Goal: Task Accomplishment & Management: Use online tool/utility

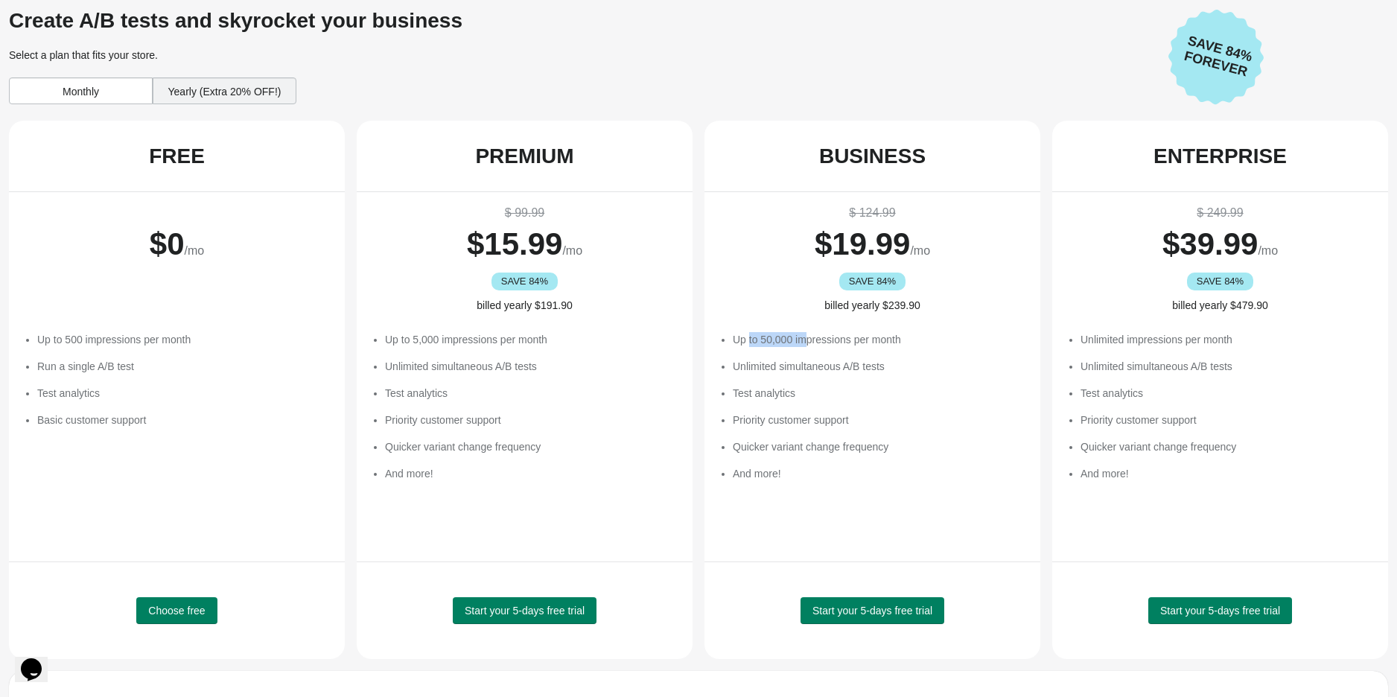
drag, startPoint x: 750, startPoint y: 341, endPoint x: 808, endPoint y: 339, distance: 58.1
click at [808, 339] on li "Up to 50,000 impressions per month" at bounding box center [879, 339] width 293 height 15
click at [772, 423] on li "Priority customer support" at bounding box center [879, 419] width 293 height 15
click at [88, 86] on div "Monthly" at bounding box center [81, 90] width 144 height 27
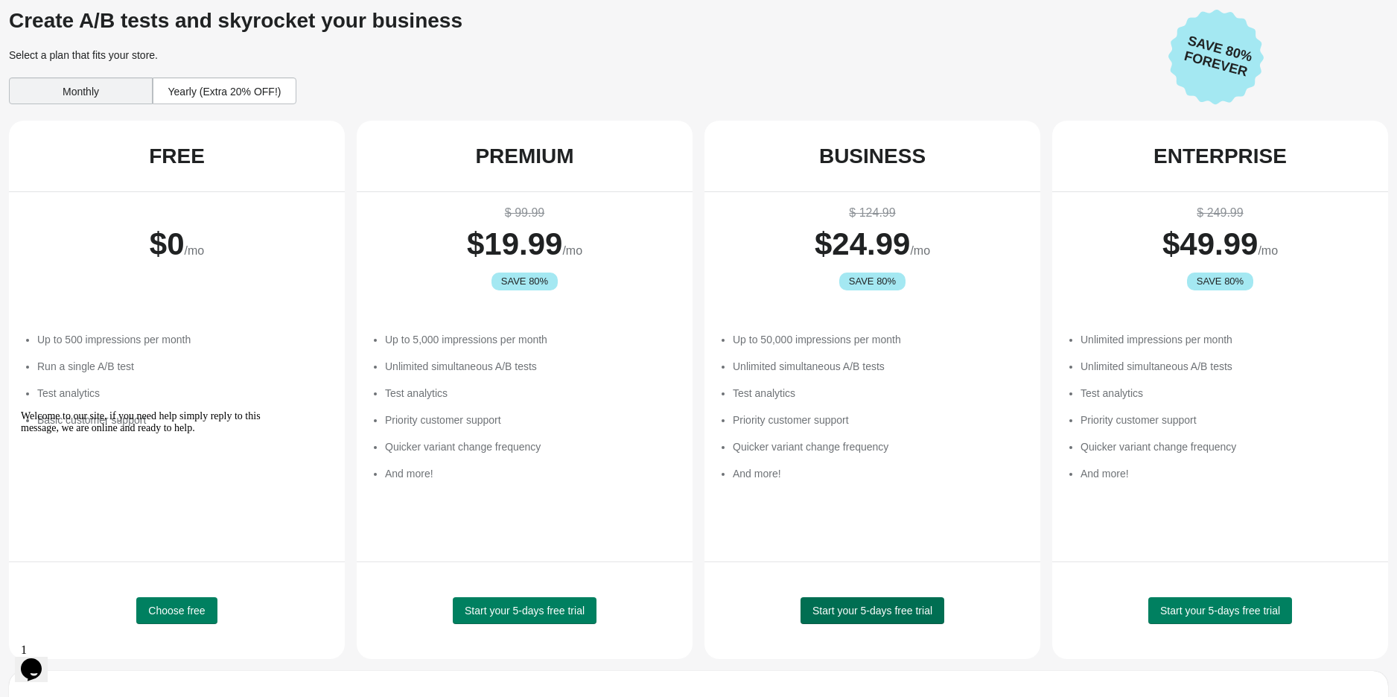
scroll to position [161, 0]
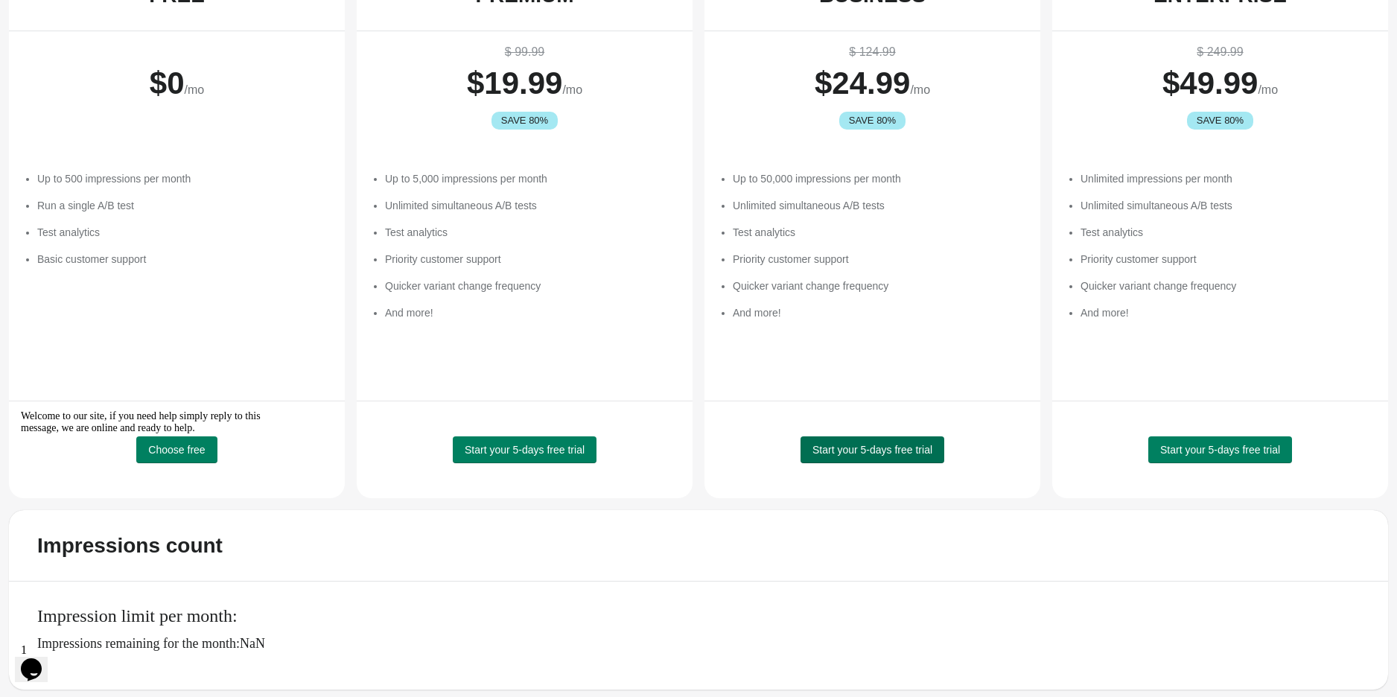
click at [874, 444] on span "Start your 5-days free trial" at bounding box center [872, 450] width 120 height 12
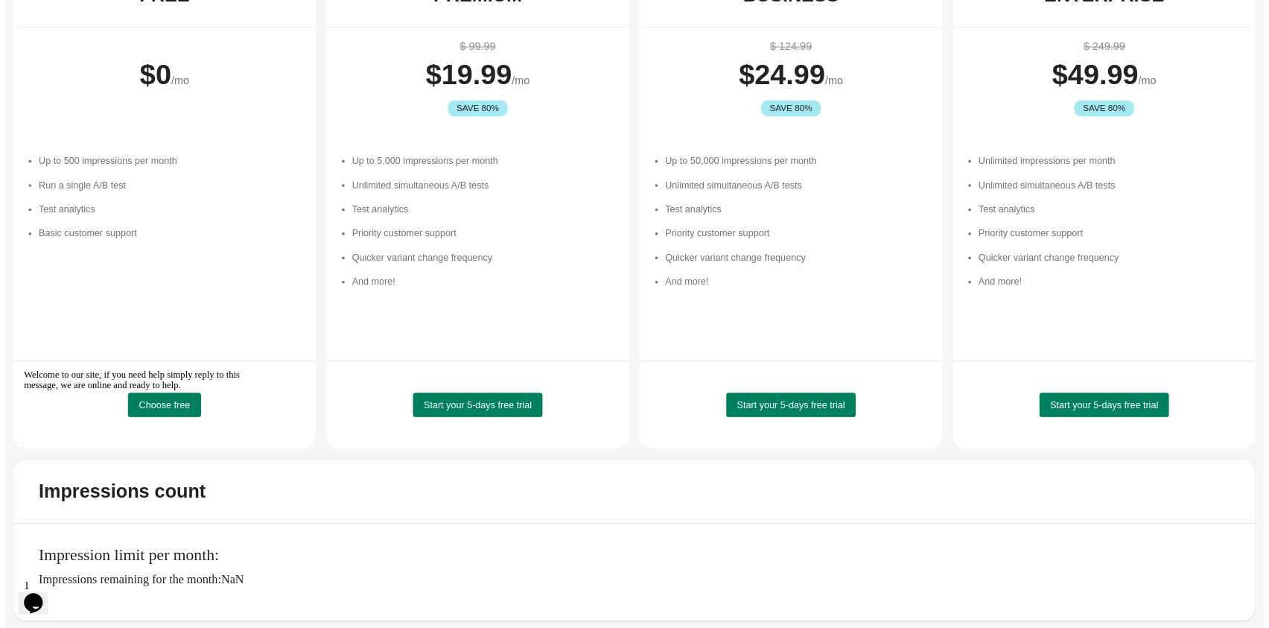
scroll to position [0, 0]
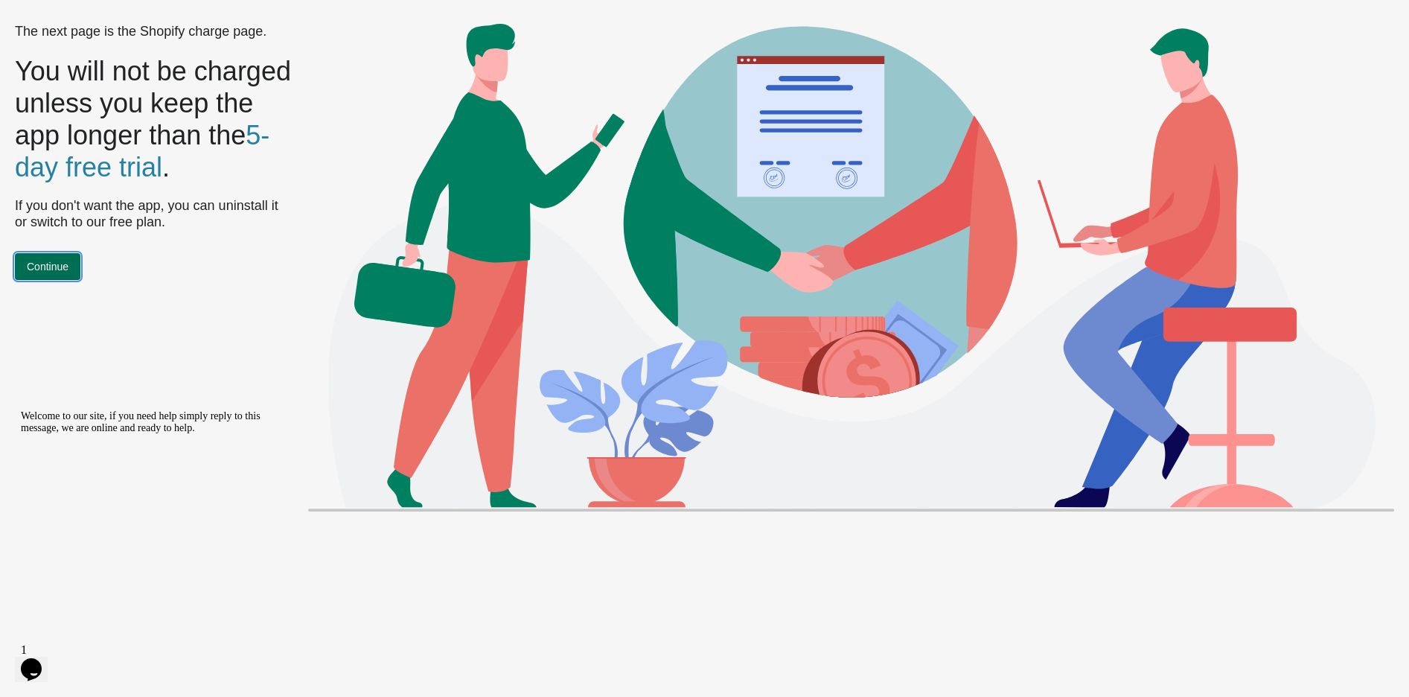
click at [42, 272] on span "Continue" at bounding box center [48, 267] width 42 height 12
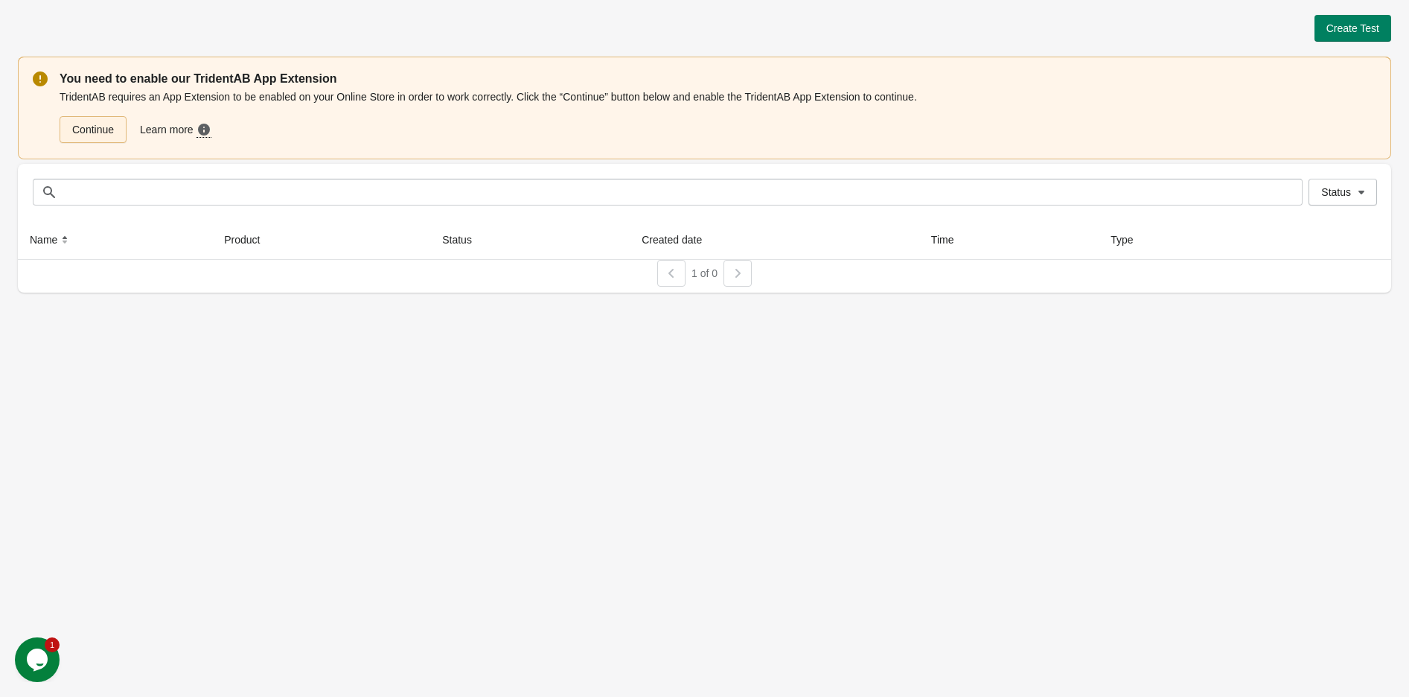
click at [104, 131] on link "Continue" at bounding box center [93, 129] width 67 height 27
drag, startPoint x: 194, startPoint y: 415, endPoint x: 7, endPoint y: 142, distance: 331.0
click at [186, 407] on div "Create Test You need to enable our TridentAB App Extension TridentAB requires a…" at bounding box center [704, 348] width 1409 height 697
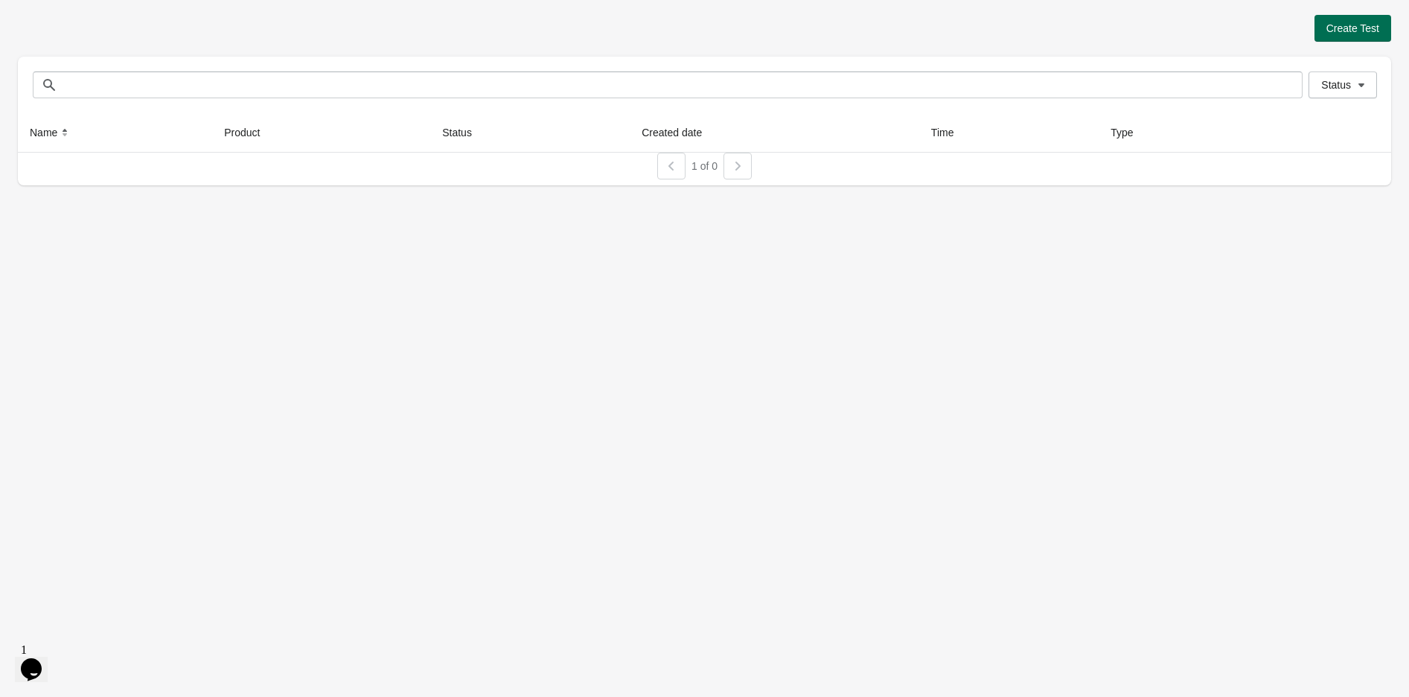
click at [1336, 22] on span "Create Test" at bounding box center [1353, 28] width 53 height 12
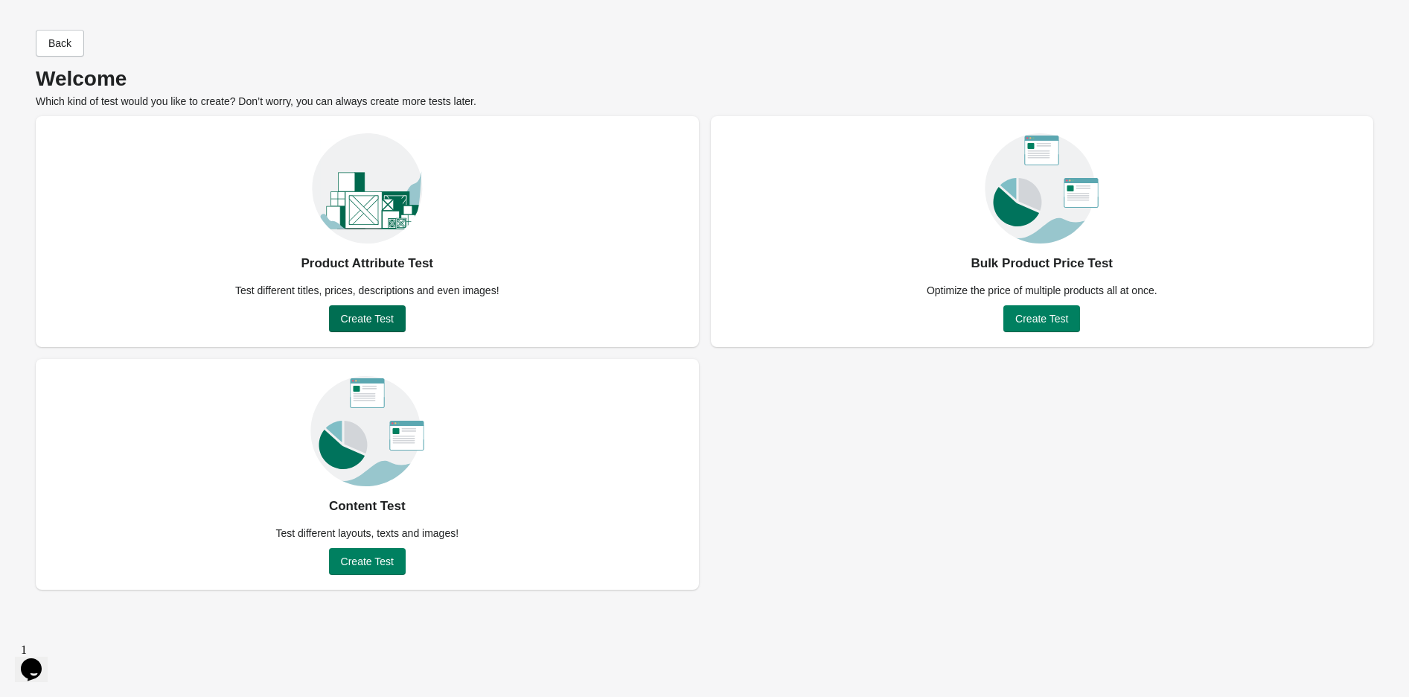
click at [365, 319] on span "Create Test" at bounding box center [367, 319] width 53 height 12
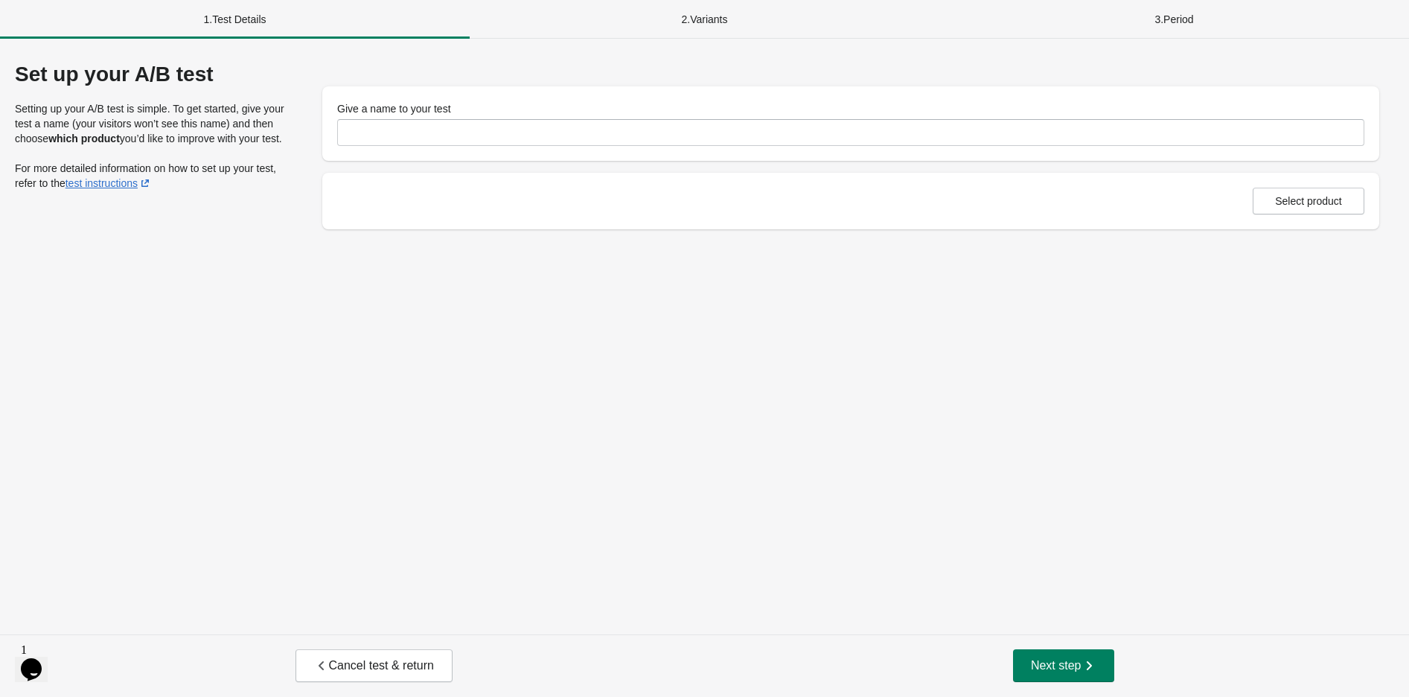
drag, startPoint x: 399, startPoint y: 115, endPoint x: 384, endPoint y: 131, distance: 21.6
click at [397, 118] on div "Give a name to your test" at bounding box center [850, 123] width 1027 height 45
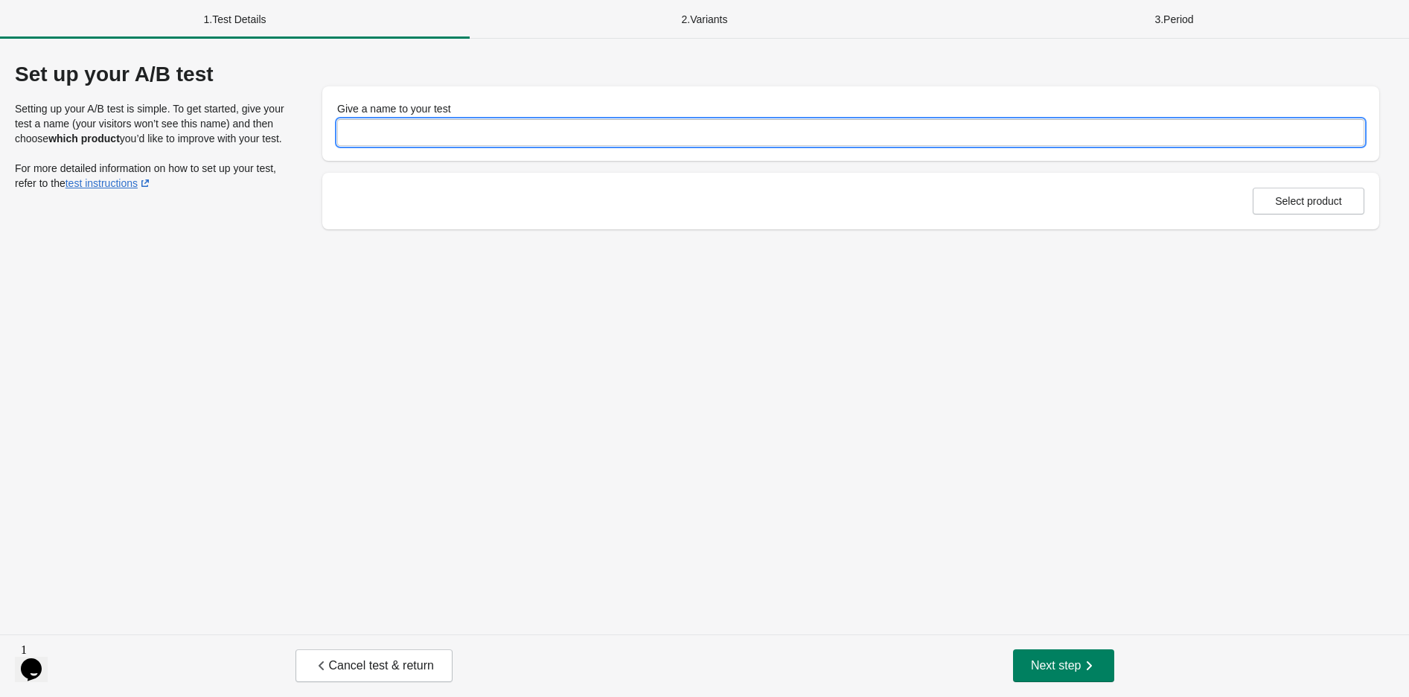
click at [381, 134] on input "Give a name to your test" at bounding box center [850, 132] width 1027 height 27
type input "*"
type input "**********"
click at [1304, 207] on span "Select product" at bounding box center [1308, 201] width 67 height 12
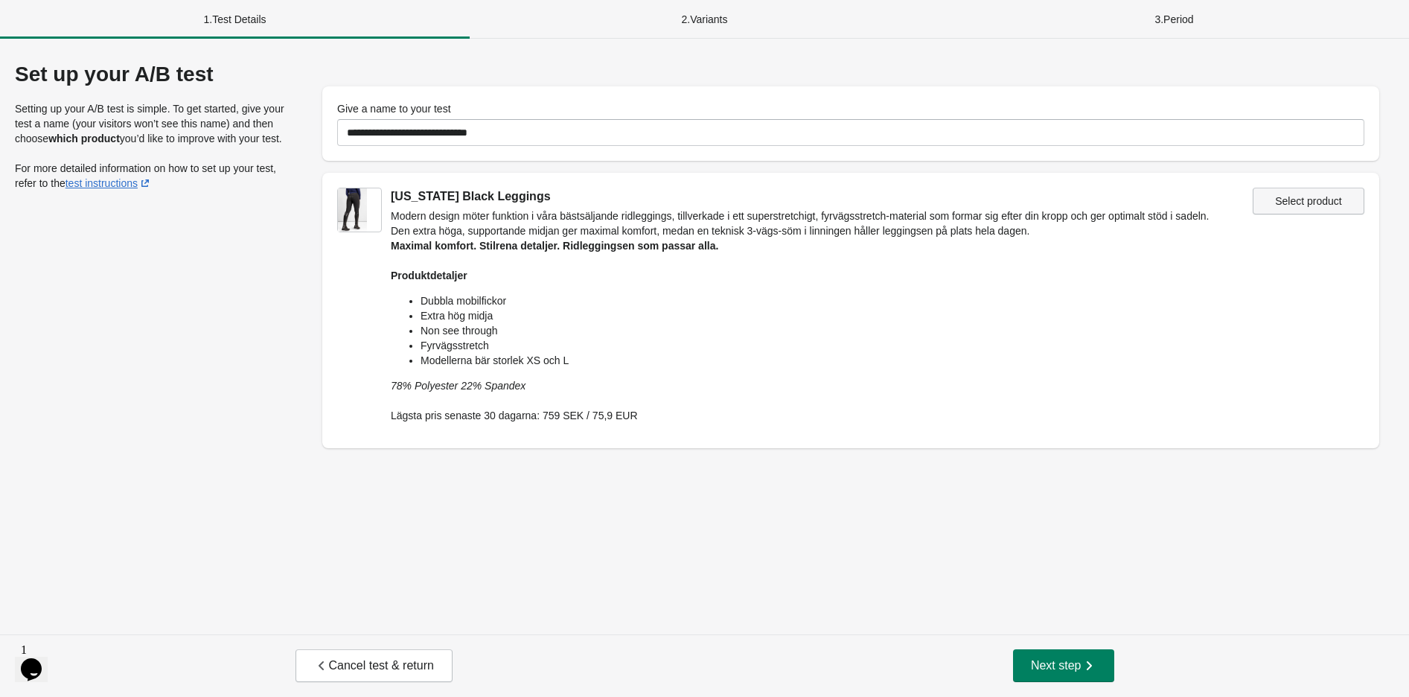
click at [1304, 205] on span "Select product" at bounding box center [1308, 201] width 67 height 12
click at [1073, 662] on span "Next step" at bounding box center [1064, 665] width 66 height 15
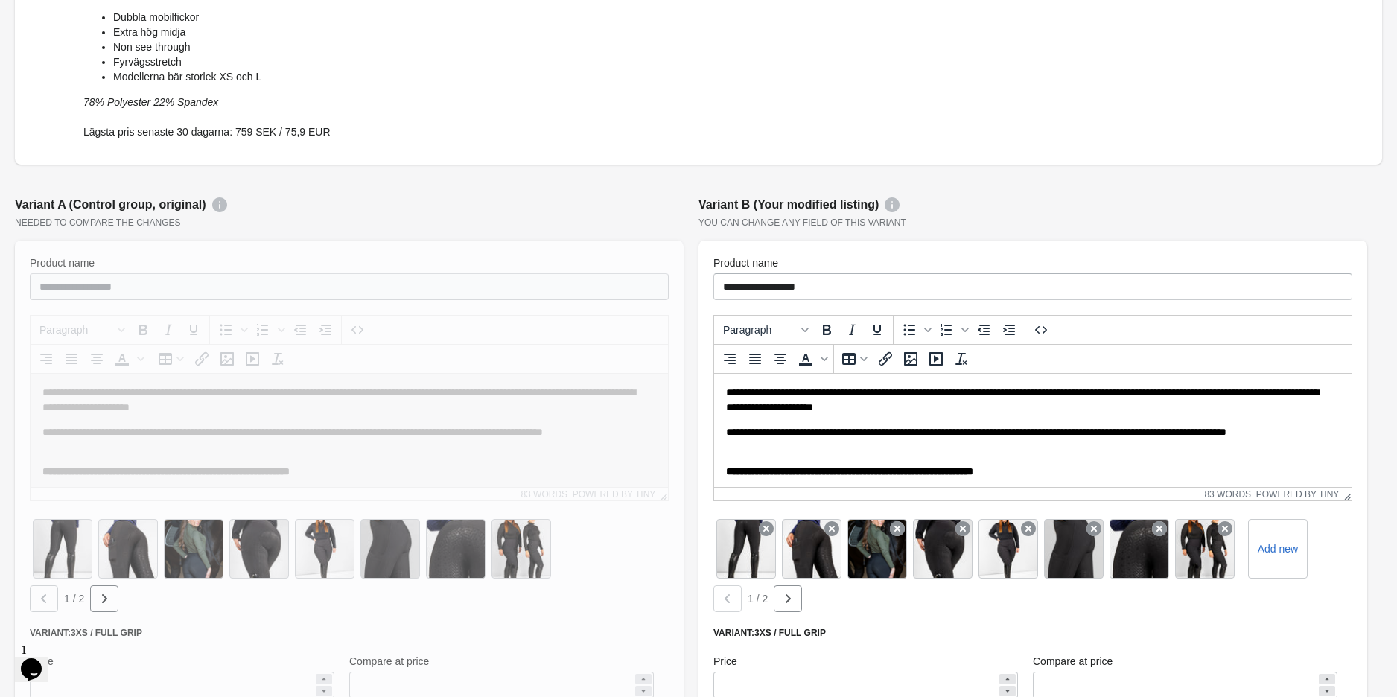
scroll to position [331, 0]
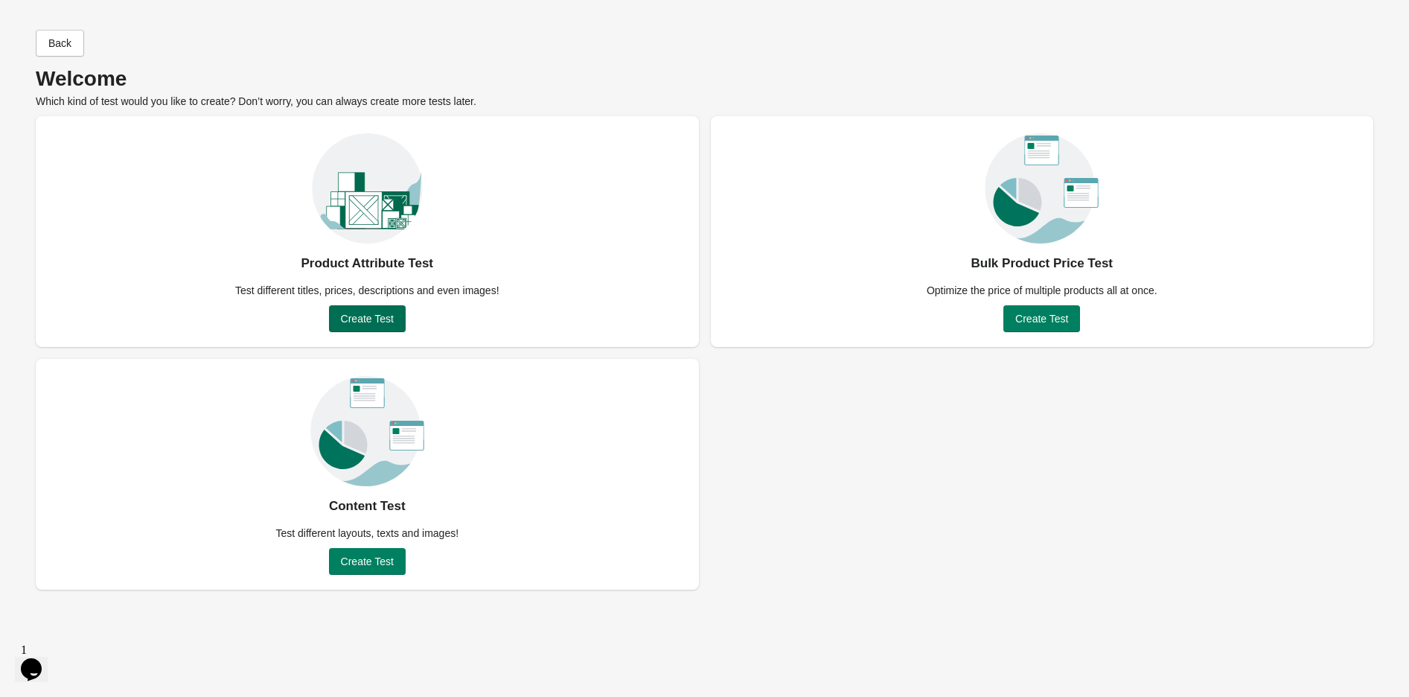
click at [363, 313] on span "Create Test" at bounding box center [367, 319] width 53 height 12
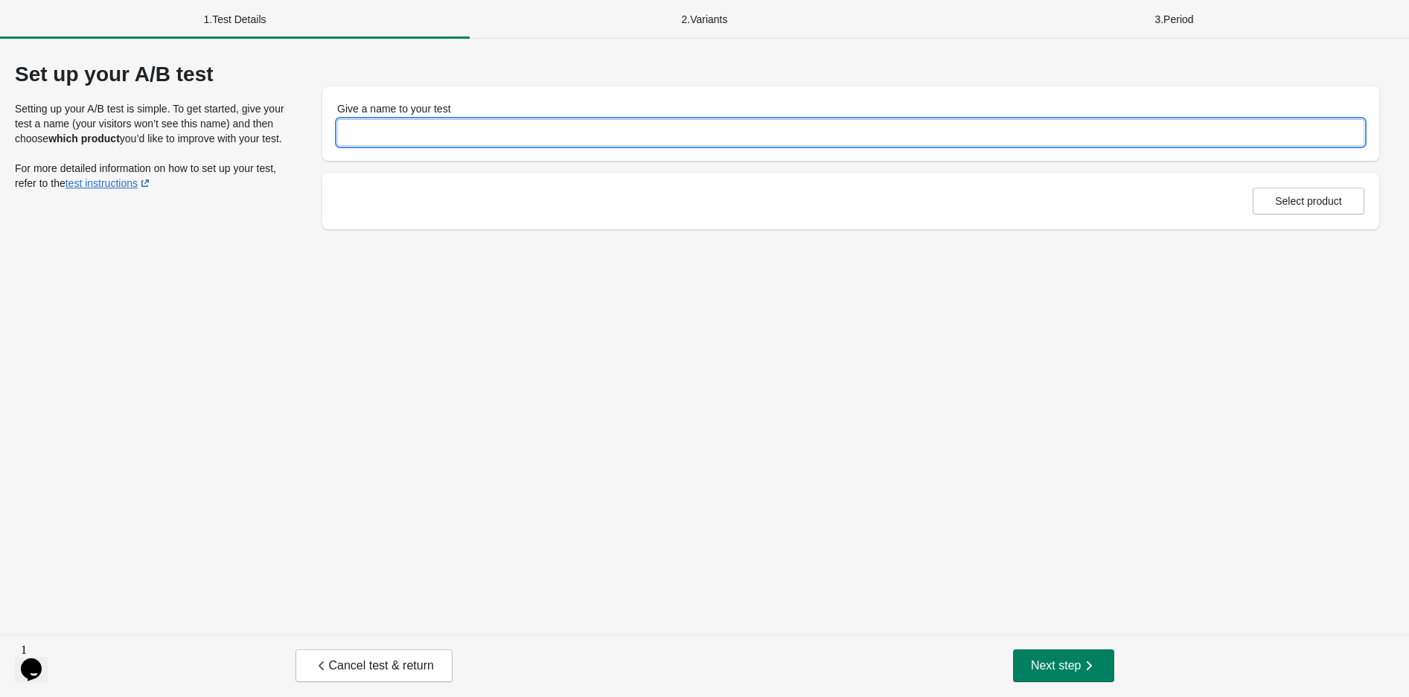
click at [383, 121] on input "Give a name to your test" at bounding box center [850, 132] width 1027 height 27
type input "**"
click at [1320, 197] on span "Select product" at bounding box center [1308, 201] width 67 height 12
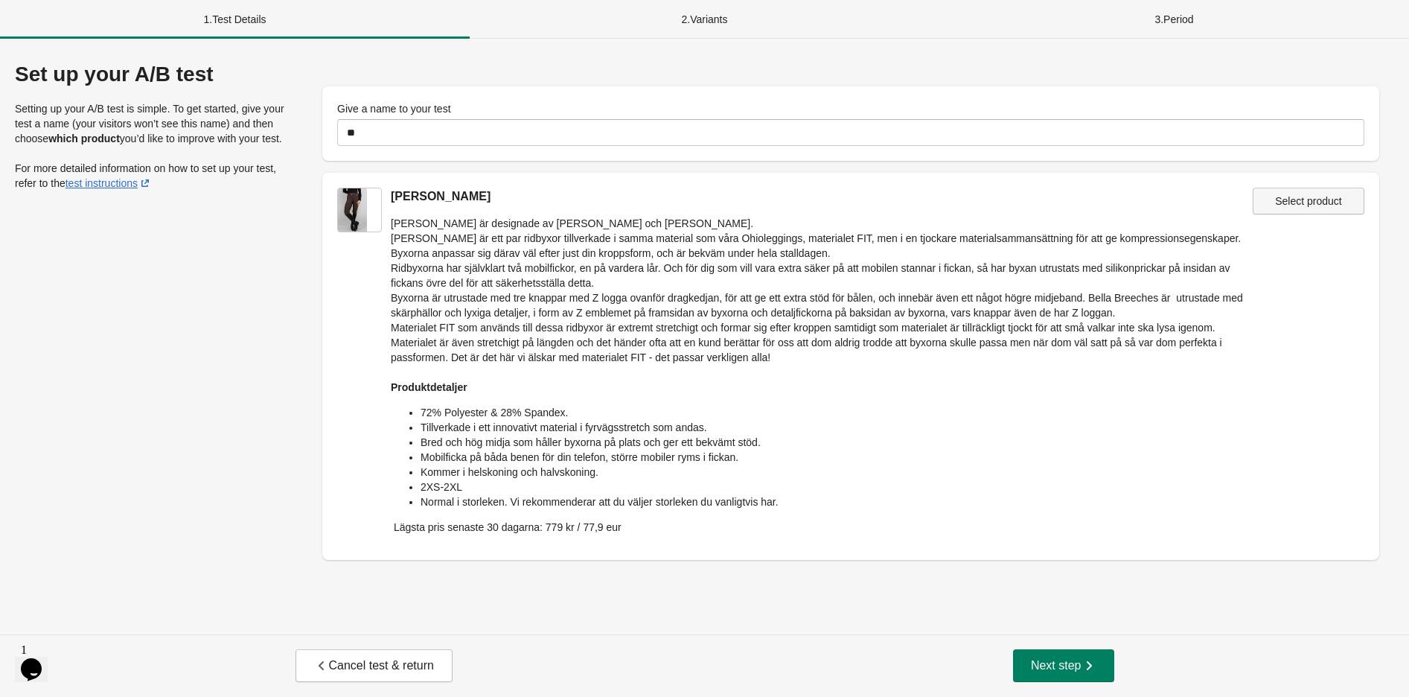
click at [1297, 201] on span "Select product" at bounding box center [1308, 201] width 67 height 12
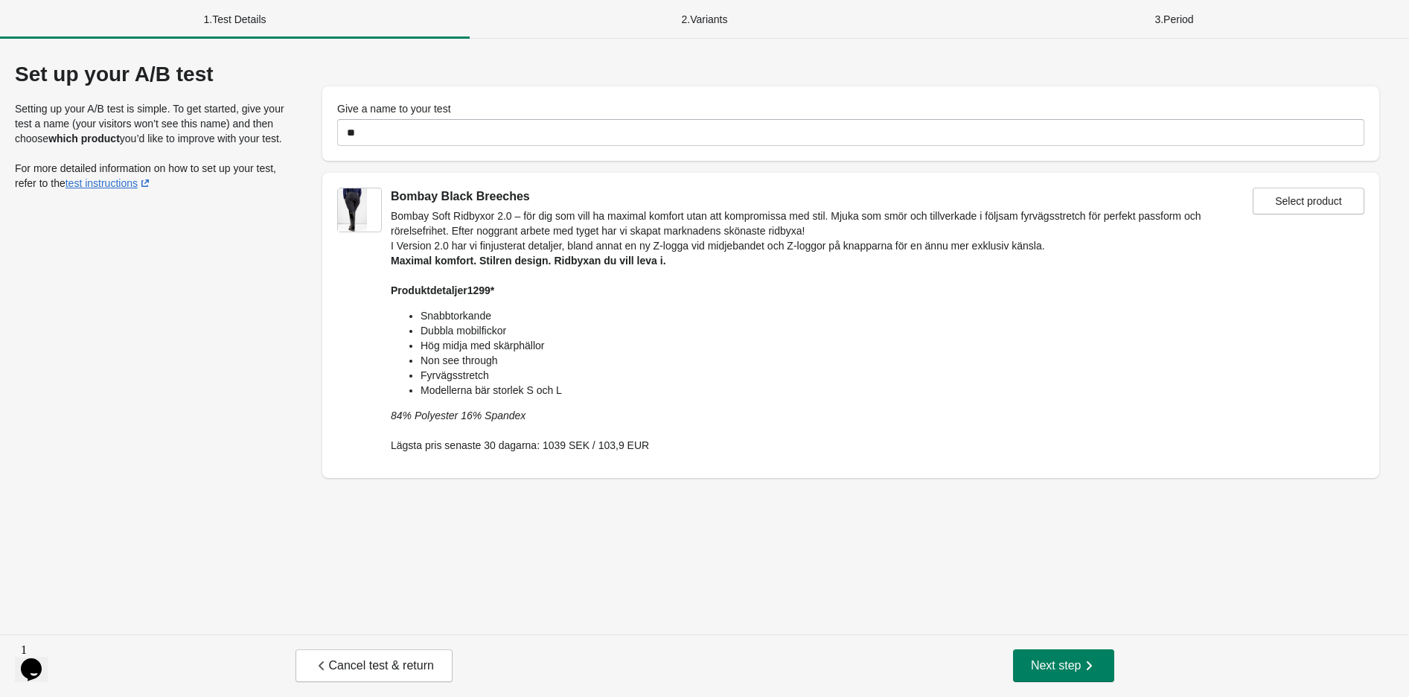
click at [695, 25] on div "2 . Variants" at bounding box center [705, 19] width 470 height 39
click at [1039, 672] on span "Next step" at bounding box center [1064, 665] width 66 height 15
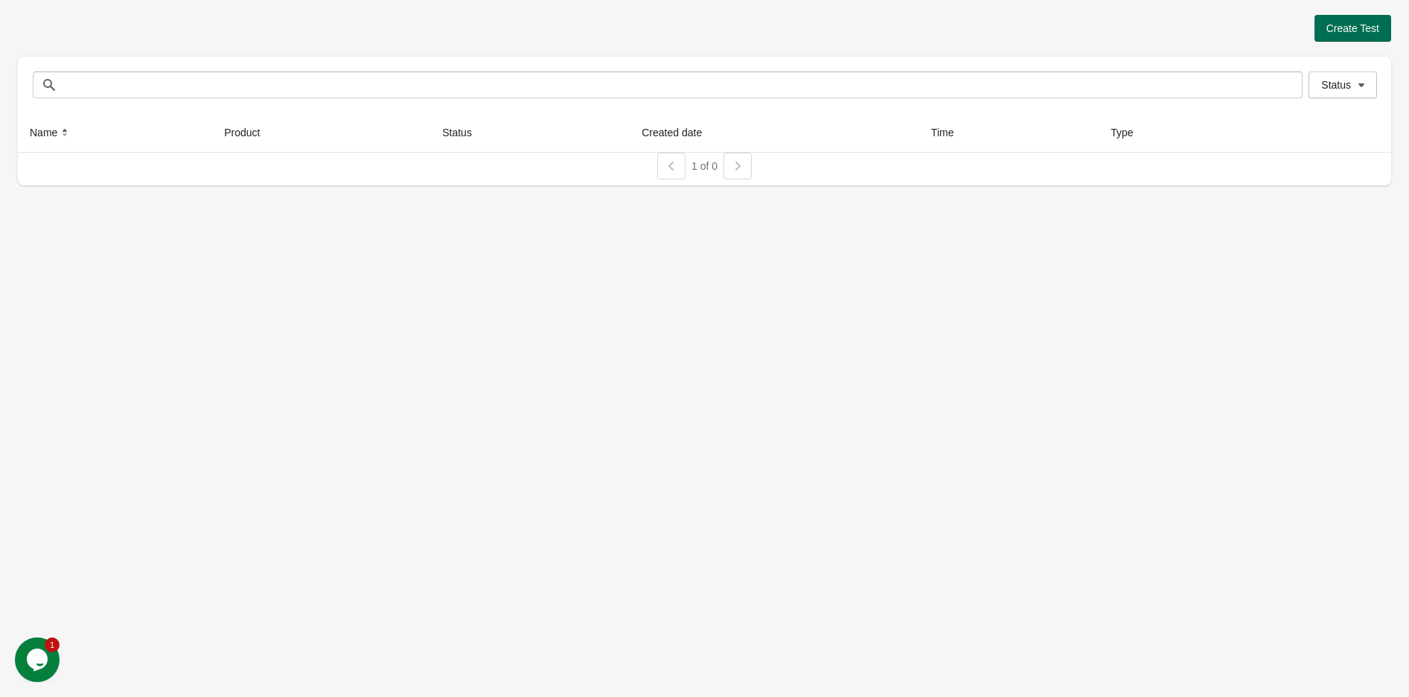
click at [1340, 33] on span "Create Test" at bounding box center [1353, 28] width 53 height 12
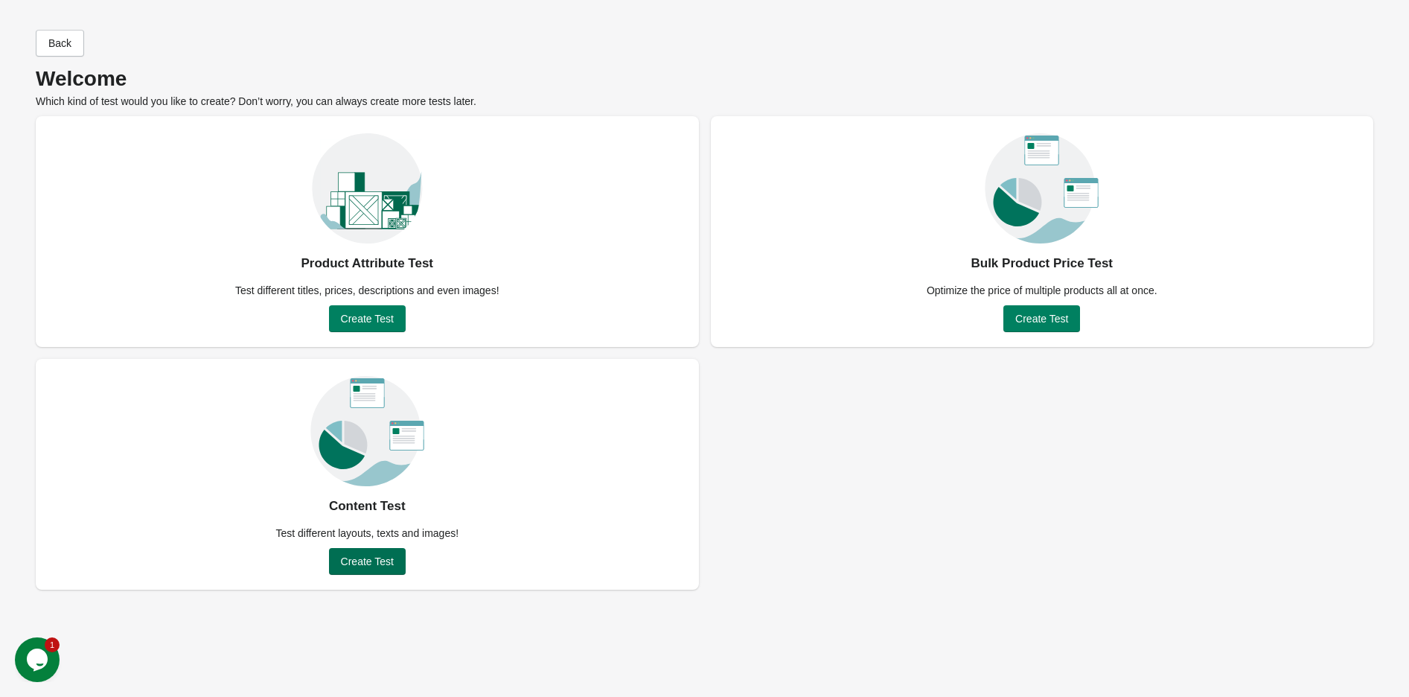
click at [351, 558] on span "Create Test" at bounding box center [367, 561] width 53 height 12
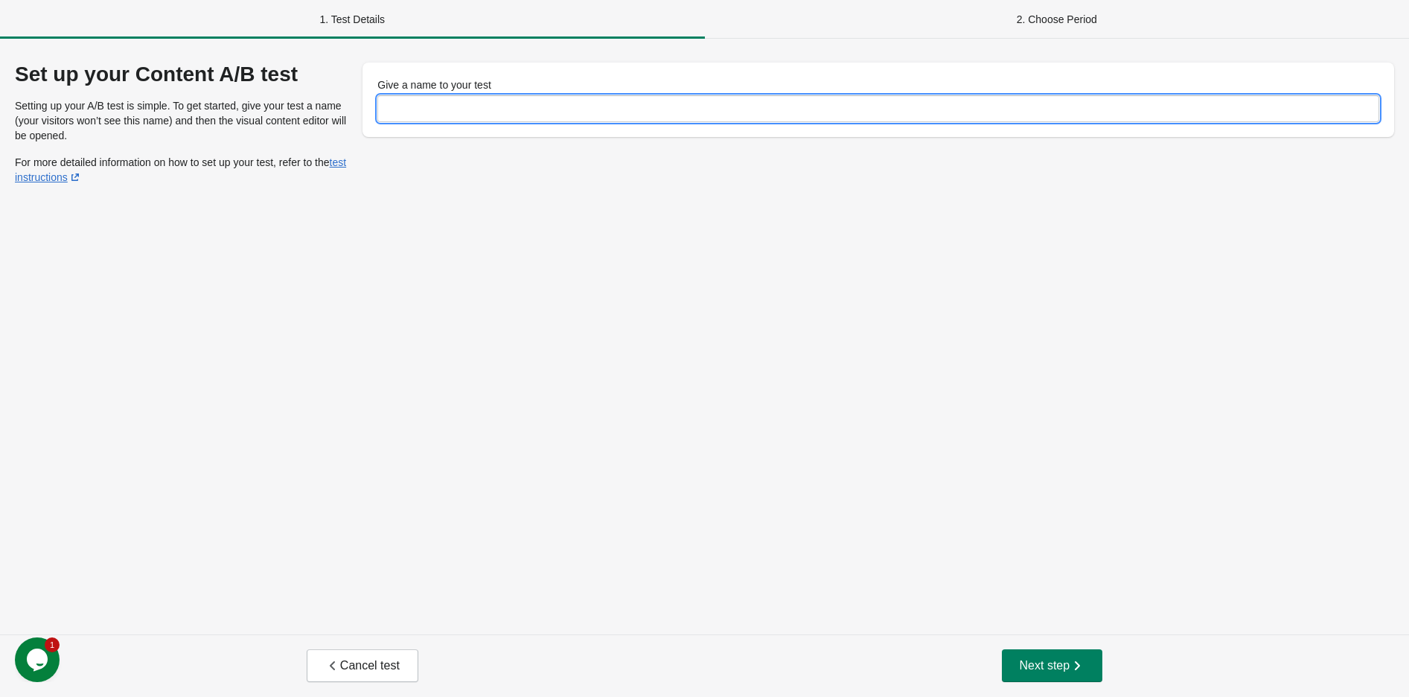
click at [450, 103] on input "Give a name to your test" at bounding box center [878, 108] width 1002 height 27
type input "*******"
click at [1052, 669] on span "Next step" at bounding box center [1053, 665] width 66 height 15
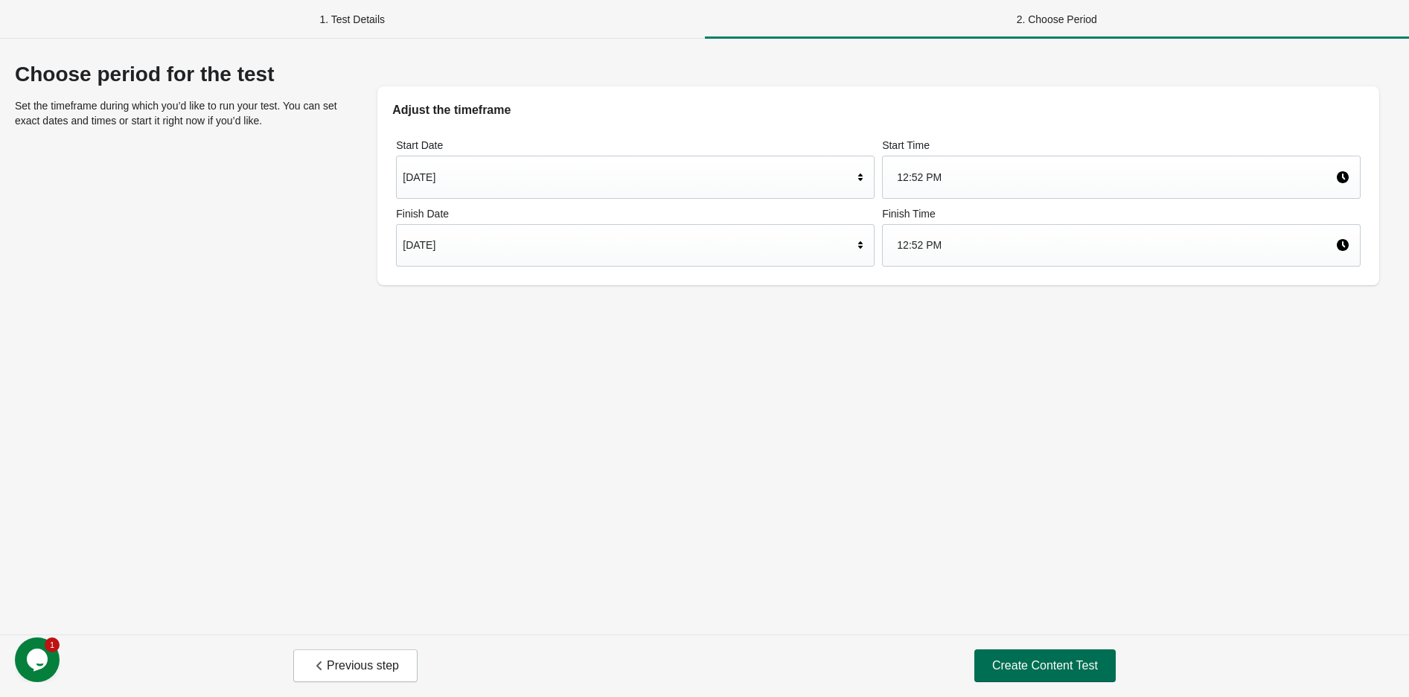
click at [1035, 671] on span "Create Content Test" at bounding box center [1045, 665] width 106 height 15
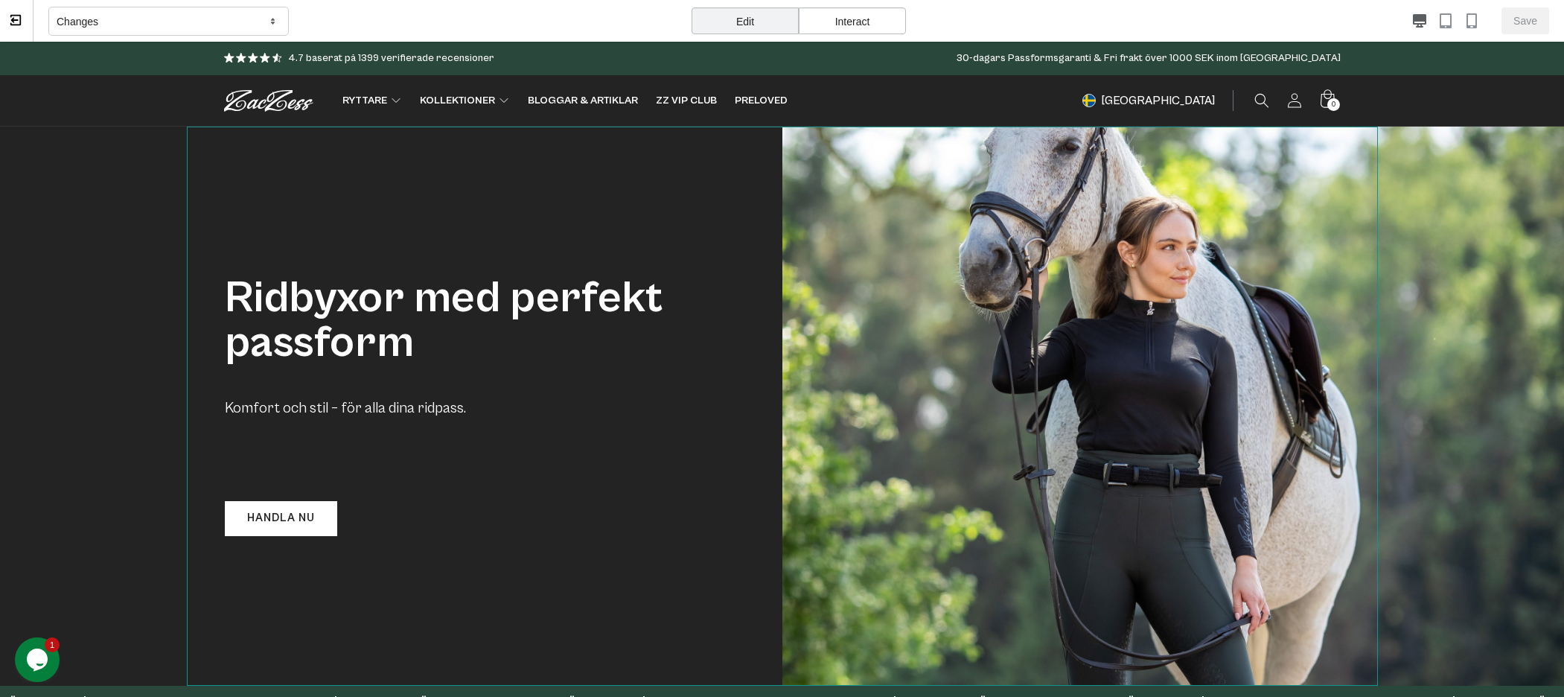
click at [1263, 369] on div "Ridbyxor med perfekt passform Komfort och stil – för alla dina ridpass. Handla …" at bounding box center [782, 406] width 1191 height 558
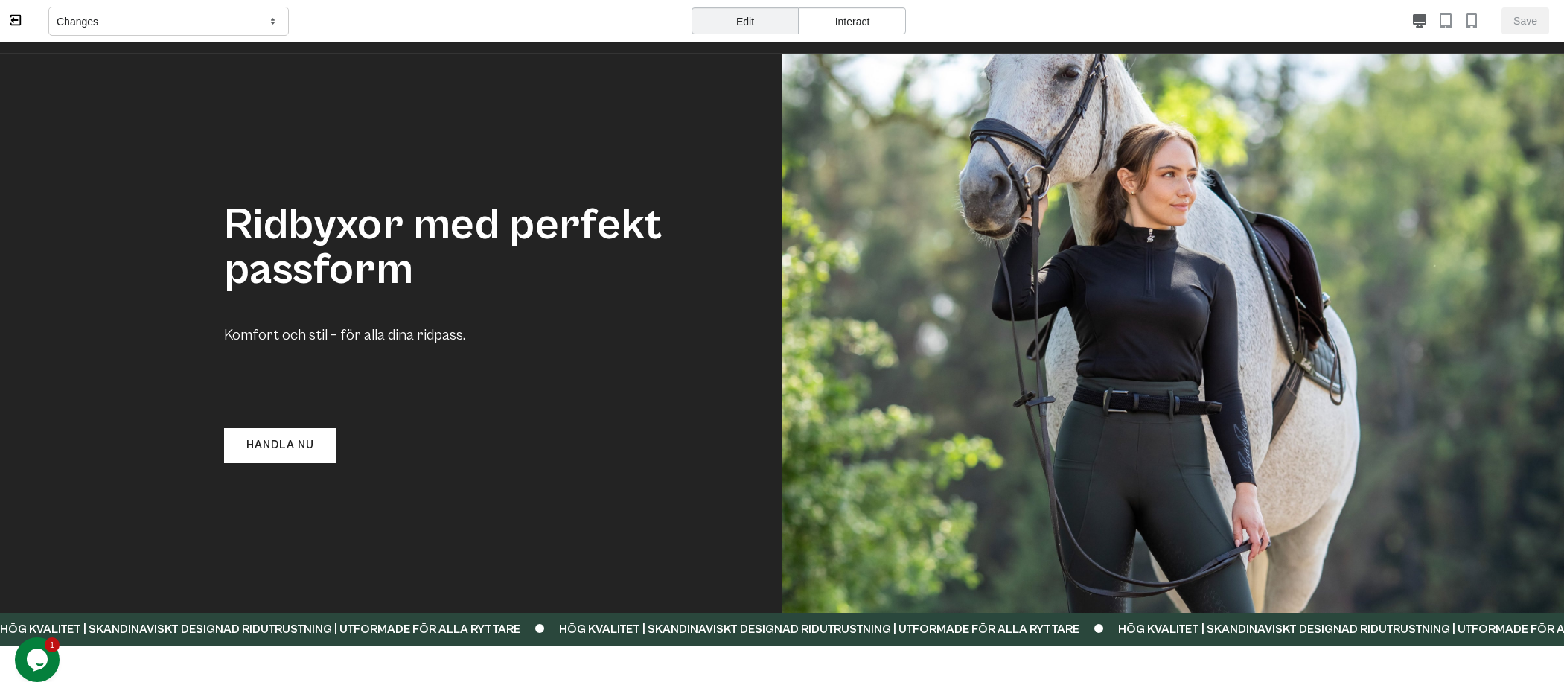
scroll to position [248, 0]
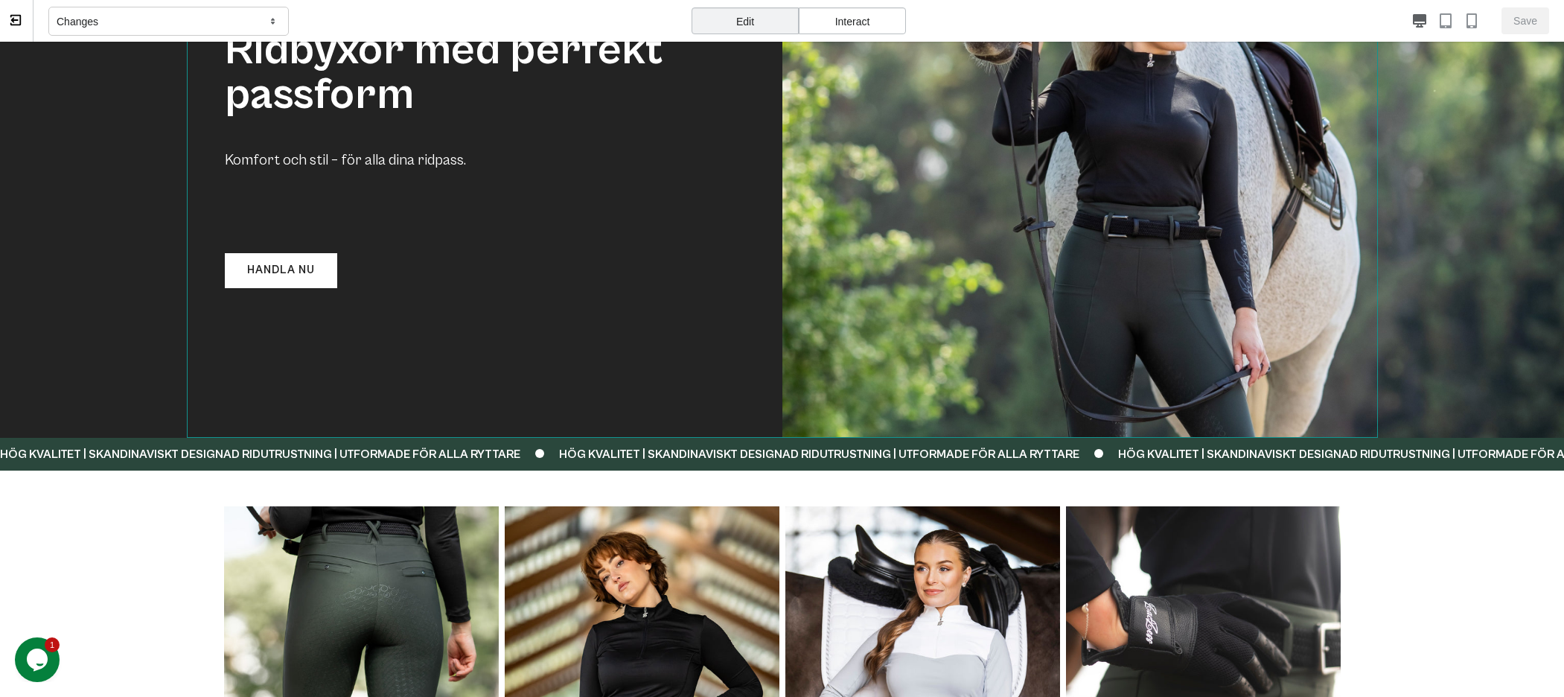
click at [1082, 327] on div "Ridbyxor med perfekt passform Komfort och stil – för alla dina ridpass. Handla …" at bounding box center [782, 158] width 1191 height 558
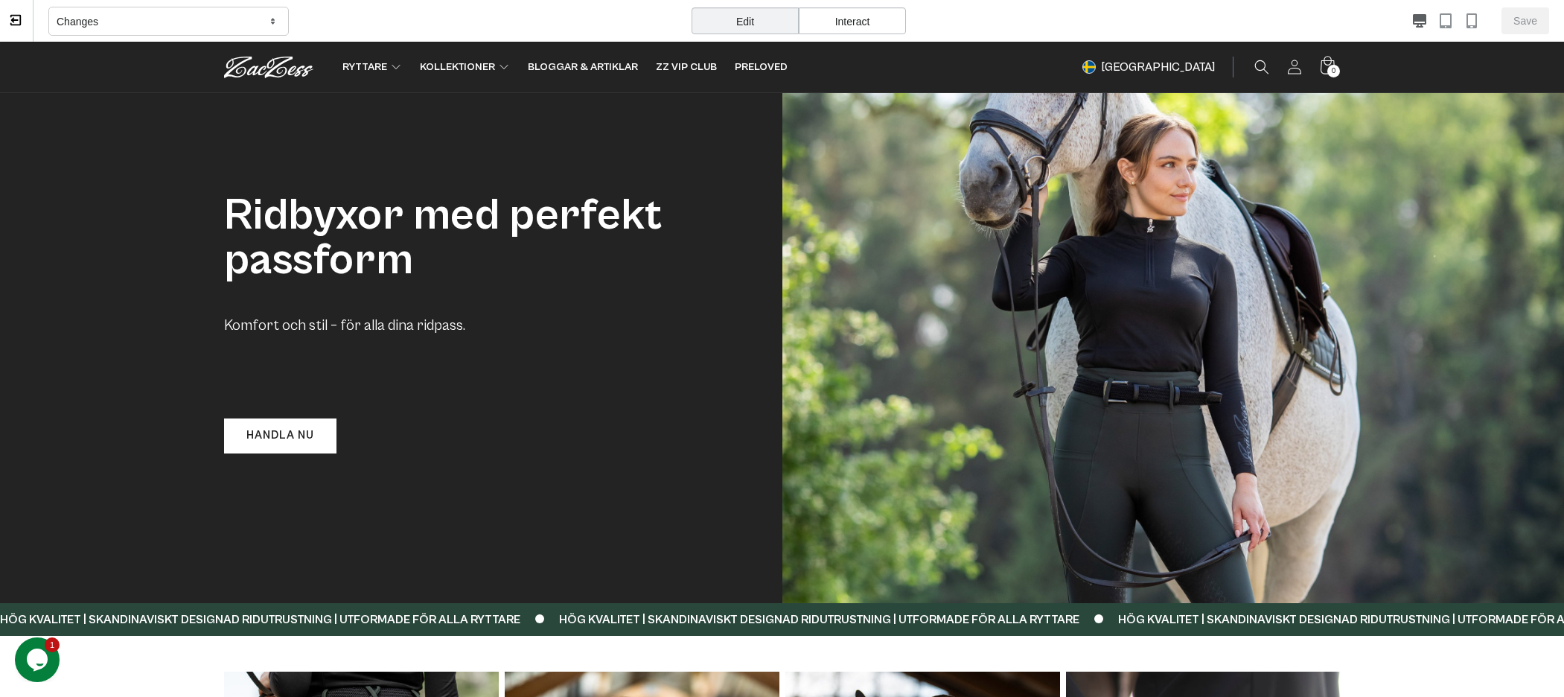
scroll to position [0, 0]
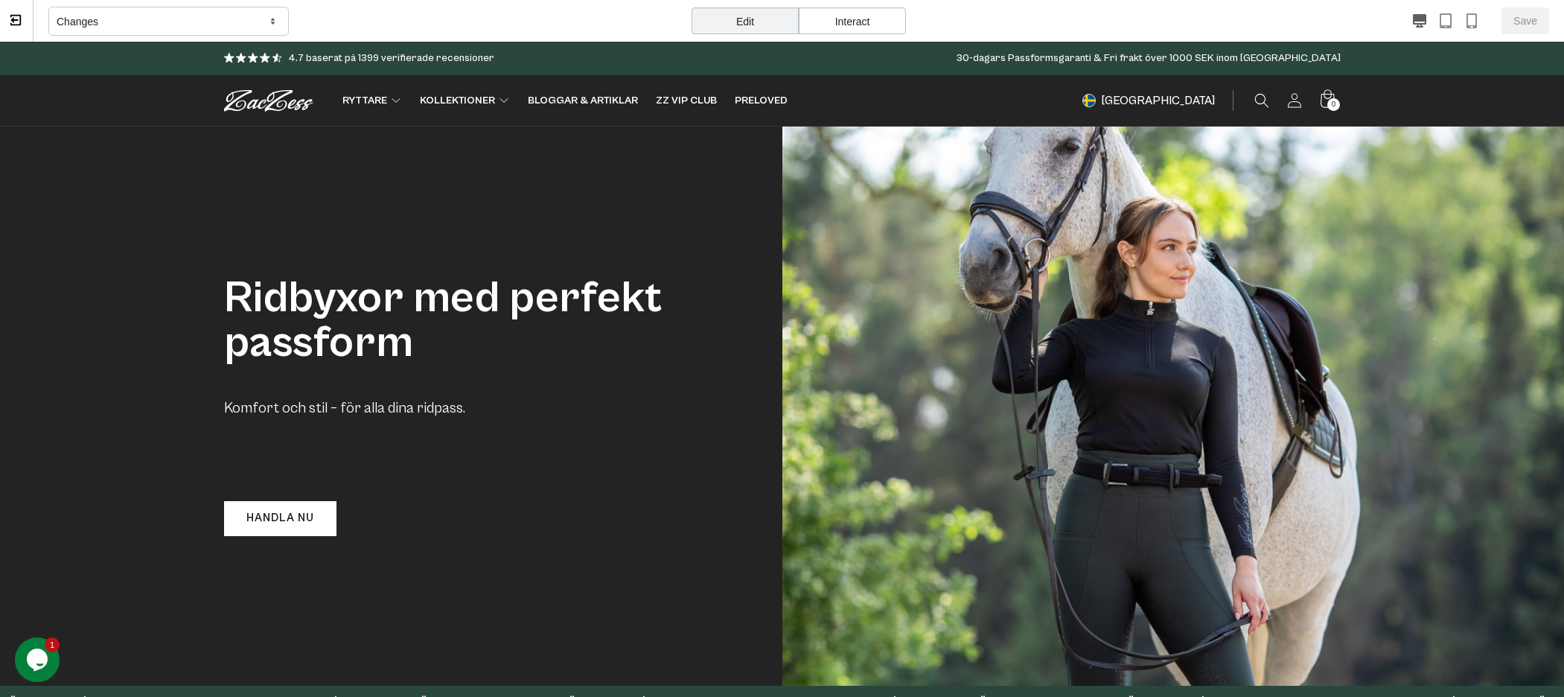
click at [116, 26] on div "Changes" at bounding box center [168, 22] width 240 height 30
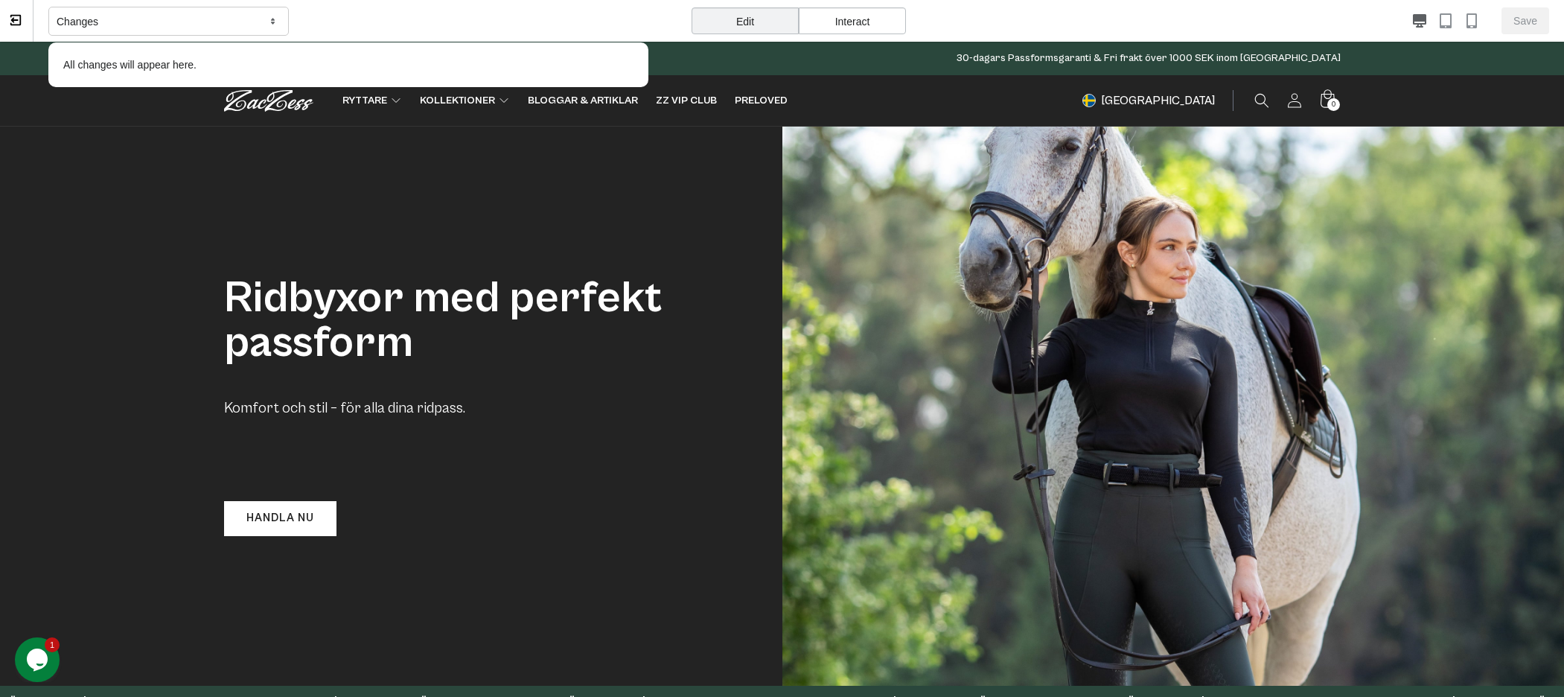
click at [214, 20] on div "Changes" at bounding box center [168, 22] width 240 height 30
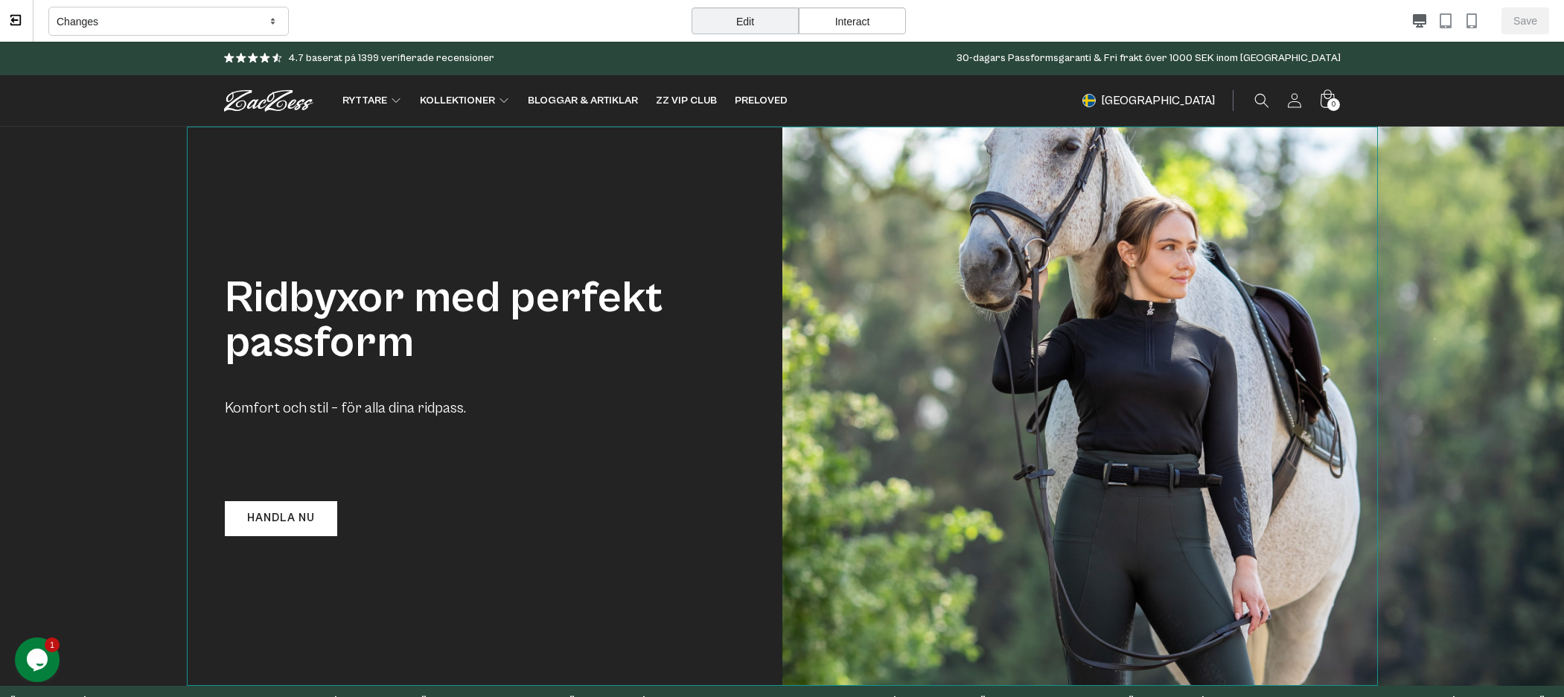
click at [1070, 339] on div "Ridbyxor med perfekt passform Komfort och stil – för alla dina ridpass. Handla …" at bounding box center [782, 406] width 1191 height 558
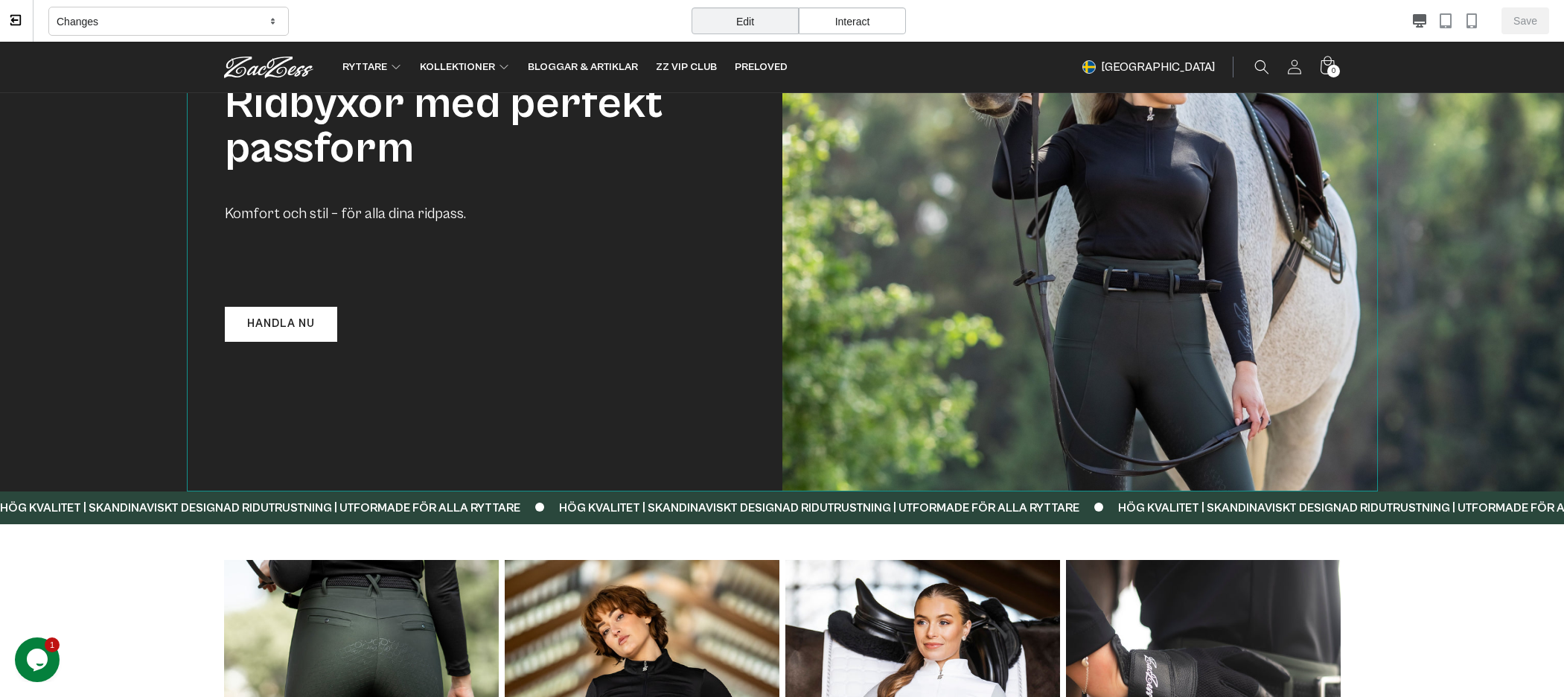
scroll to position [165, 0]
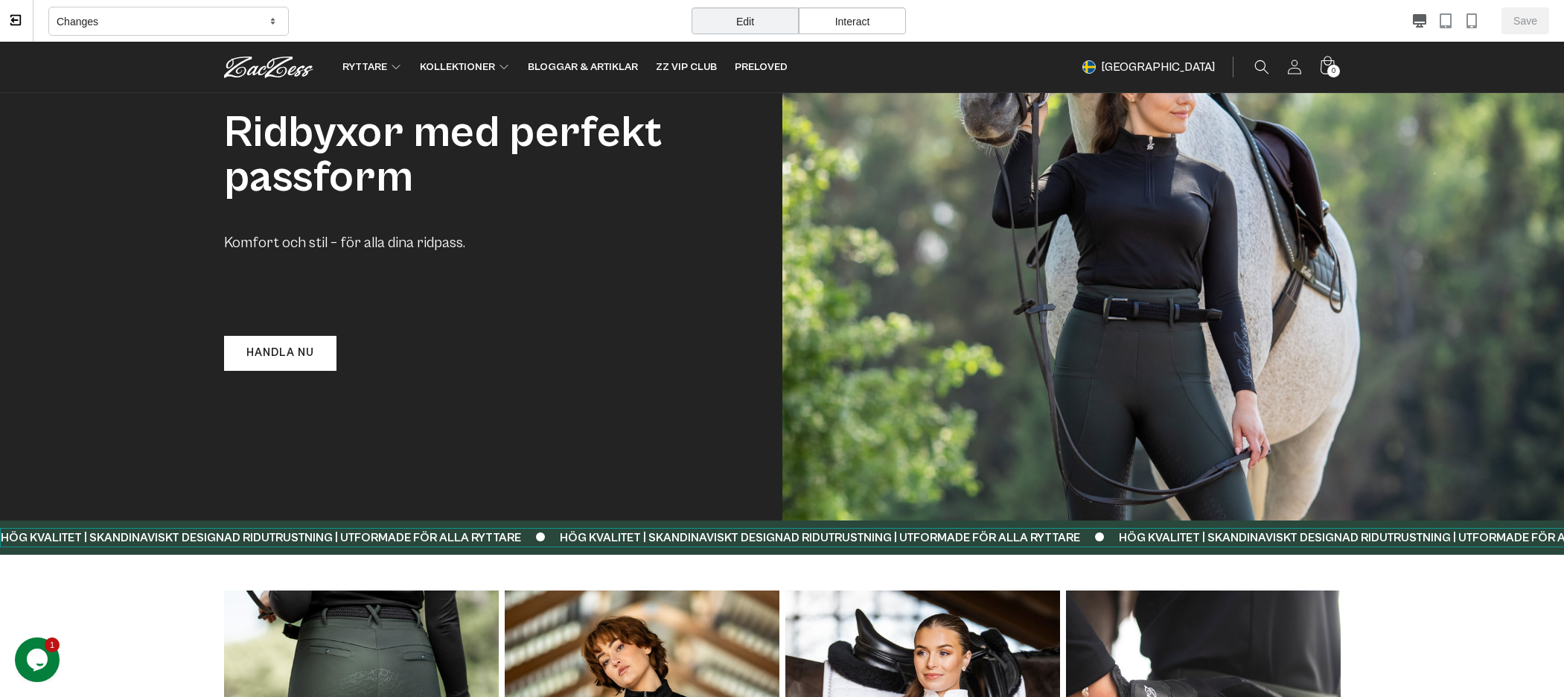
click at [1170, 532] on ul "HÖG KVALITET | SKANDINAVISKT DESIGNAD RIDUTRUSTNING | UTFORMADE FÖR ALLA RYTTAR…" at bounding box center [1389, 537] width 2782 height 19
click at [1142, 521] on div "HÖG KVALITET | SKANDINAVISKT DESIGNAD RIDUTRUSTNING | UTFORMADE FÖR ALLA RYTTAR…" at bounding box center [782, 537] width 1564 height 34
click at [1138, 528] on ul "HÖG KVALITET | SKANDINAVISKT DESIGNAD RIDUTRUSTNING | UTFORMADE FÖR ALLA RYTTAR…" at bounding box center [1390, 537] width 2782 height 19
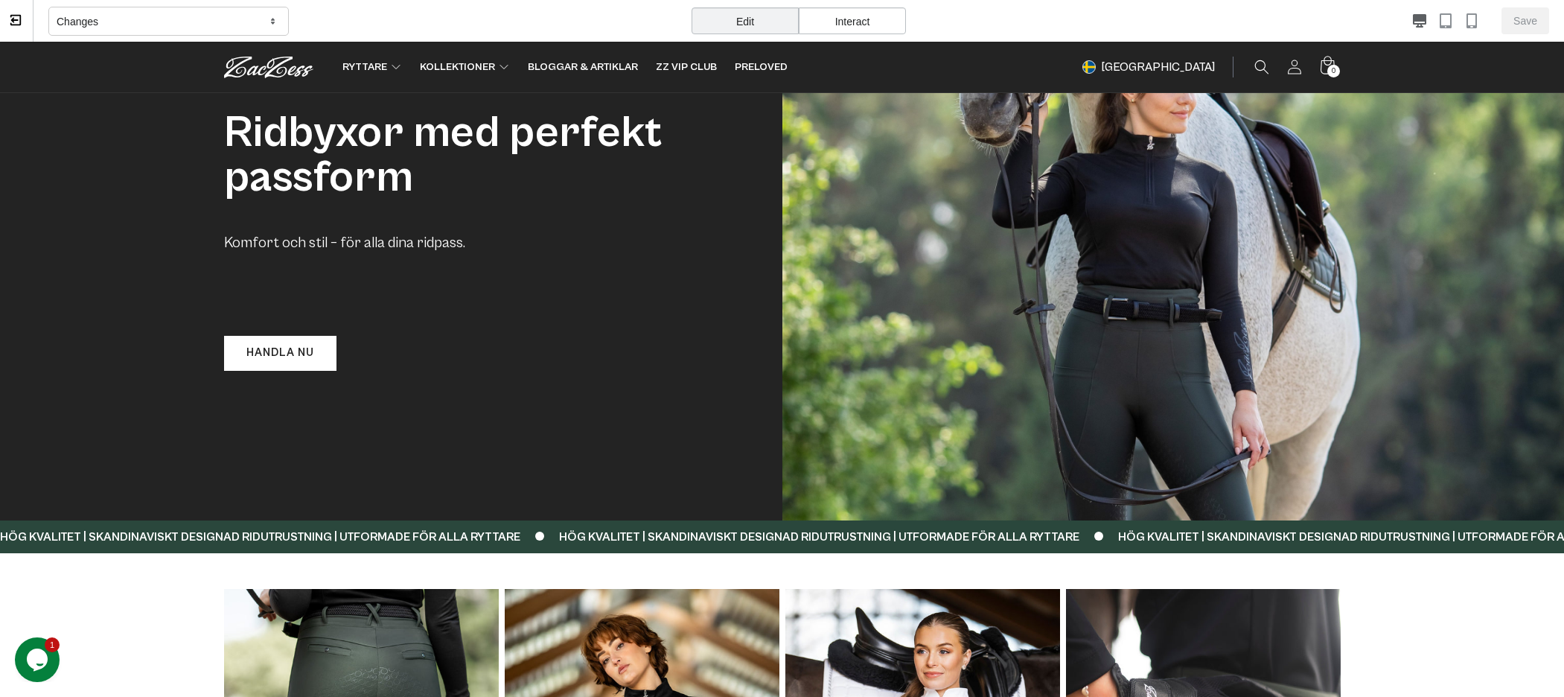
click at [1138, 528] on ul "HÖG KVALITET | SKANDINAVISKT DESIGNAD RIDUTRUSTNING | UTFORMADE FÖR ALLA RYTTAR…" at bounding box center [1389, 537] width 2781 height 18
click at [847, 16] on div "Interact" at bounding box center [852, 20] width 107 height 27
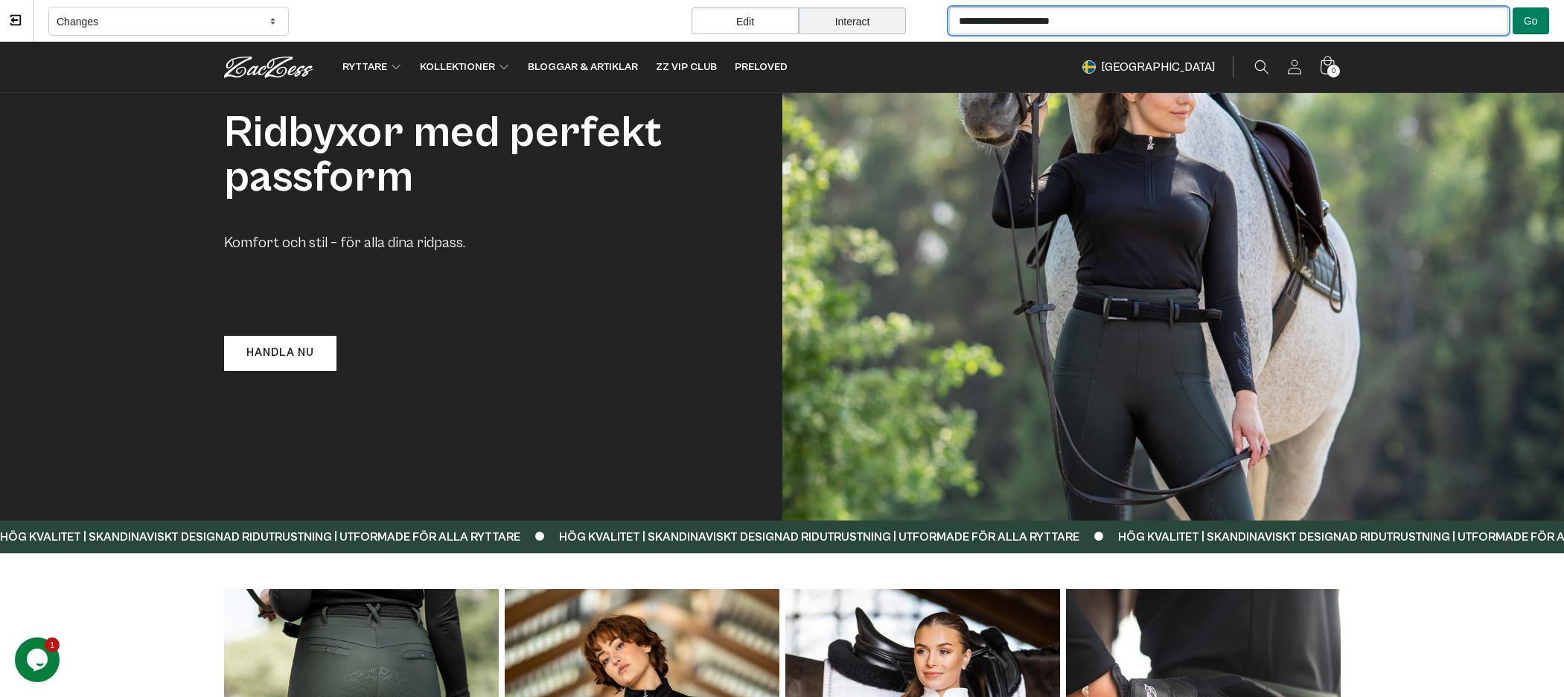
click at [1086, 28] on input "**********" at bounding box center [1228, 20] width 559 height 27
click at [18, 21] on icon at bounding box center [15, 19] width 13 height 13
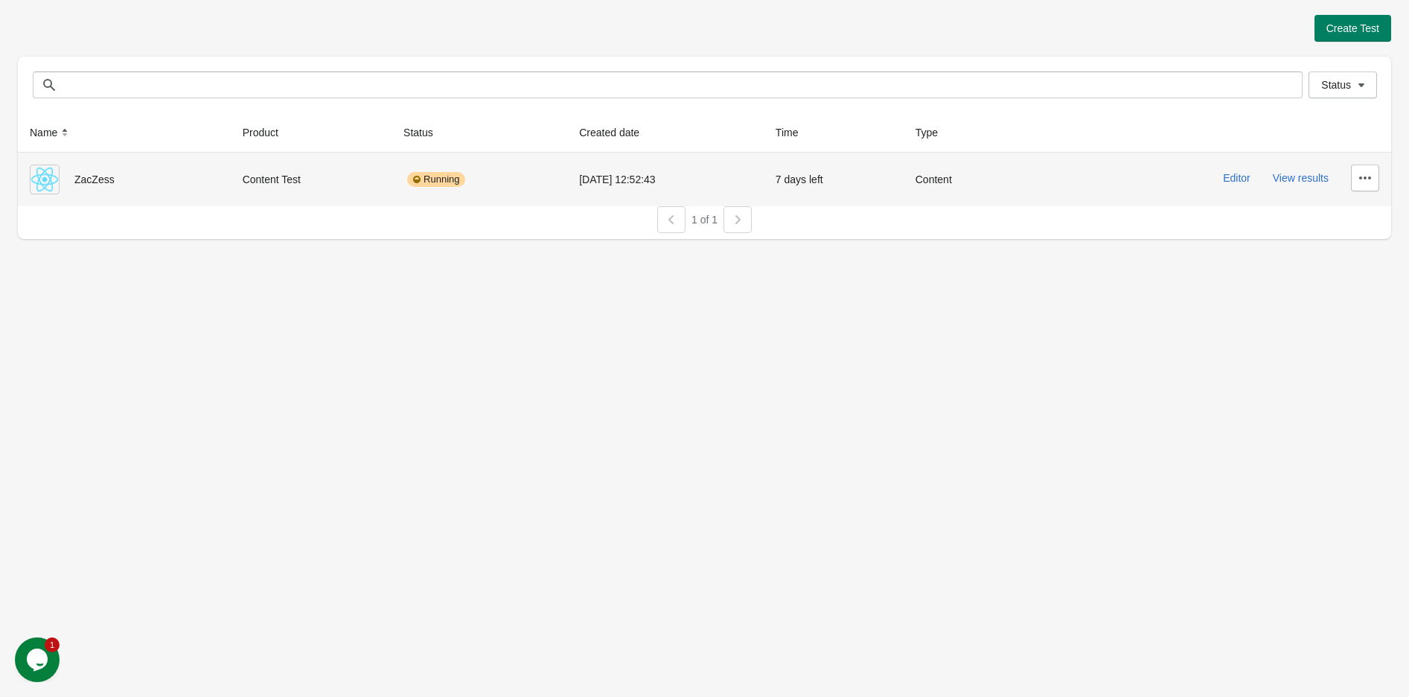
click at [100, 182] on div "ZacZess" at bounding box center [124, 180] width 189 height 30
click at [1233, 177] on button "Editor" at bounding box center [1237, 178] width 28 height 12
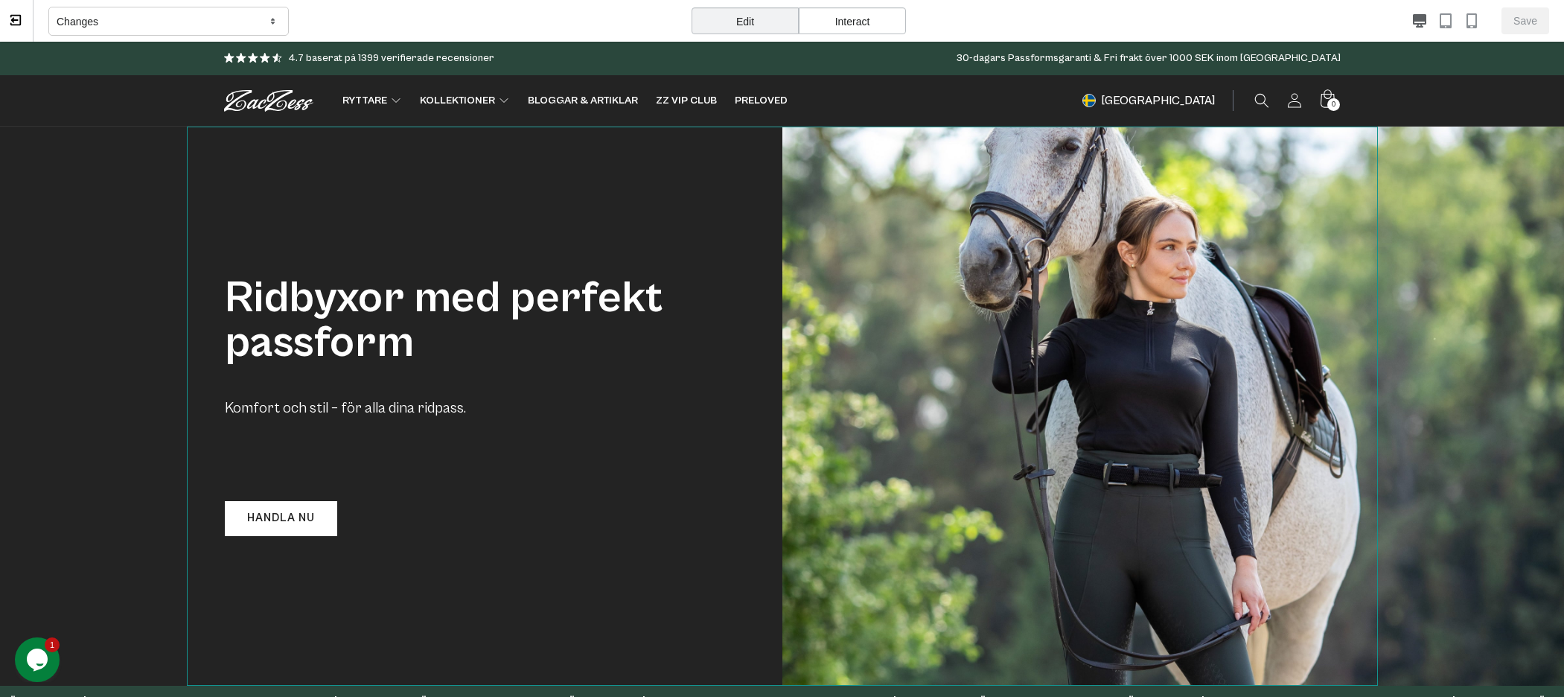
click at [1057, 423] on div "Ridbyxor med perfekt passform Komfort och stil – för alla dina ridpass. Handla …" at bounding box center [782, 406] width 1191 height 558
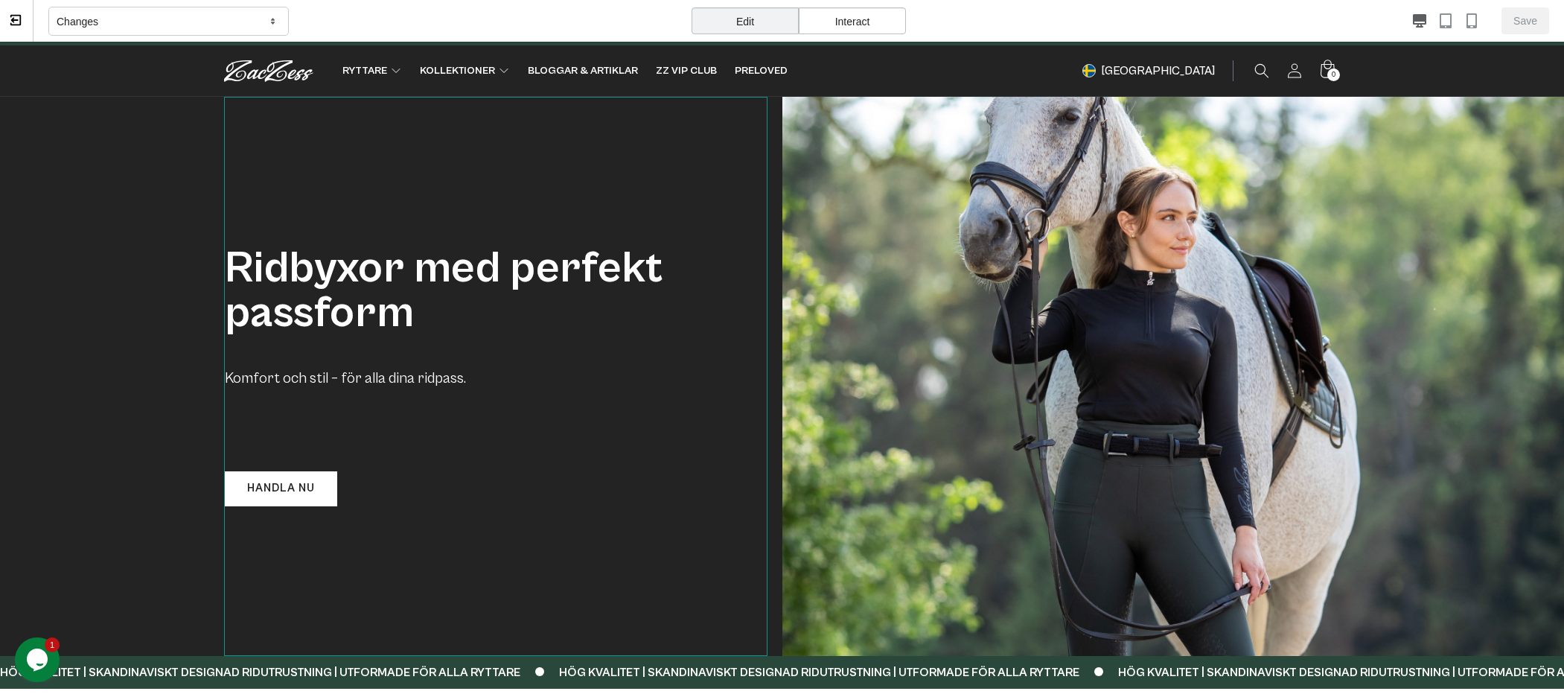
scroll to position [83, 0]
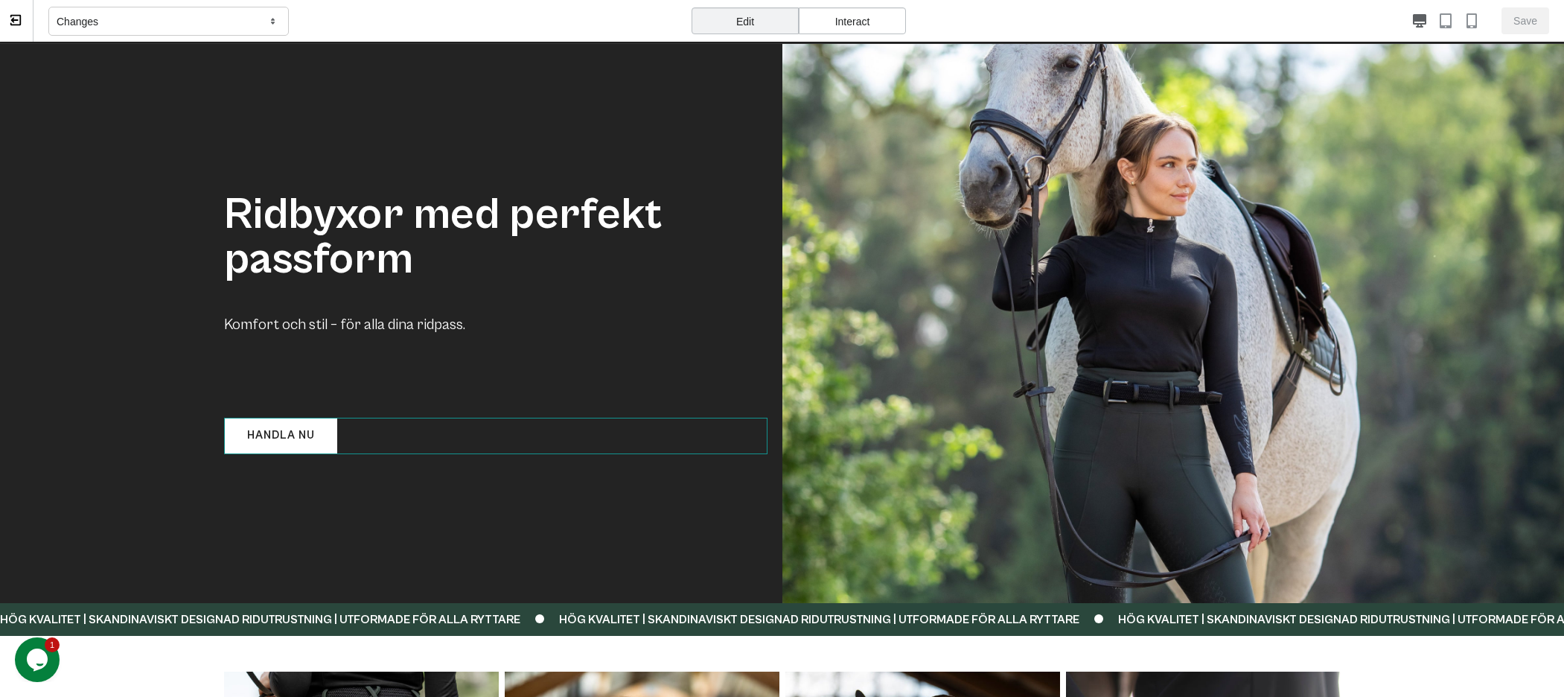
click at [412, 441] on div "Handla nu" at bounding box center [495, 436] width 543 height 36
click at [258, 441] on link "Handla nu" at bounding box center [281, 435] width 114 height 35
click at [279, 330] on p "Komfort och stil – för alla dina ridpass." at bounding box center [495, 347] width 543 height 106
click at [310, 410] on div "Ridbyxor med perfekt passform Komfort och stil – för alla dina ridpass. Handla …" at bounding box center [495, 323] width 543 height 558
click at [306, 373] on p "Komfort och stil – för alla dina ridpass." at bounding box center [495, 347] width 543 height 106
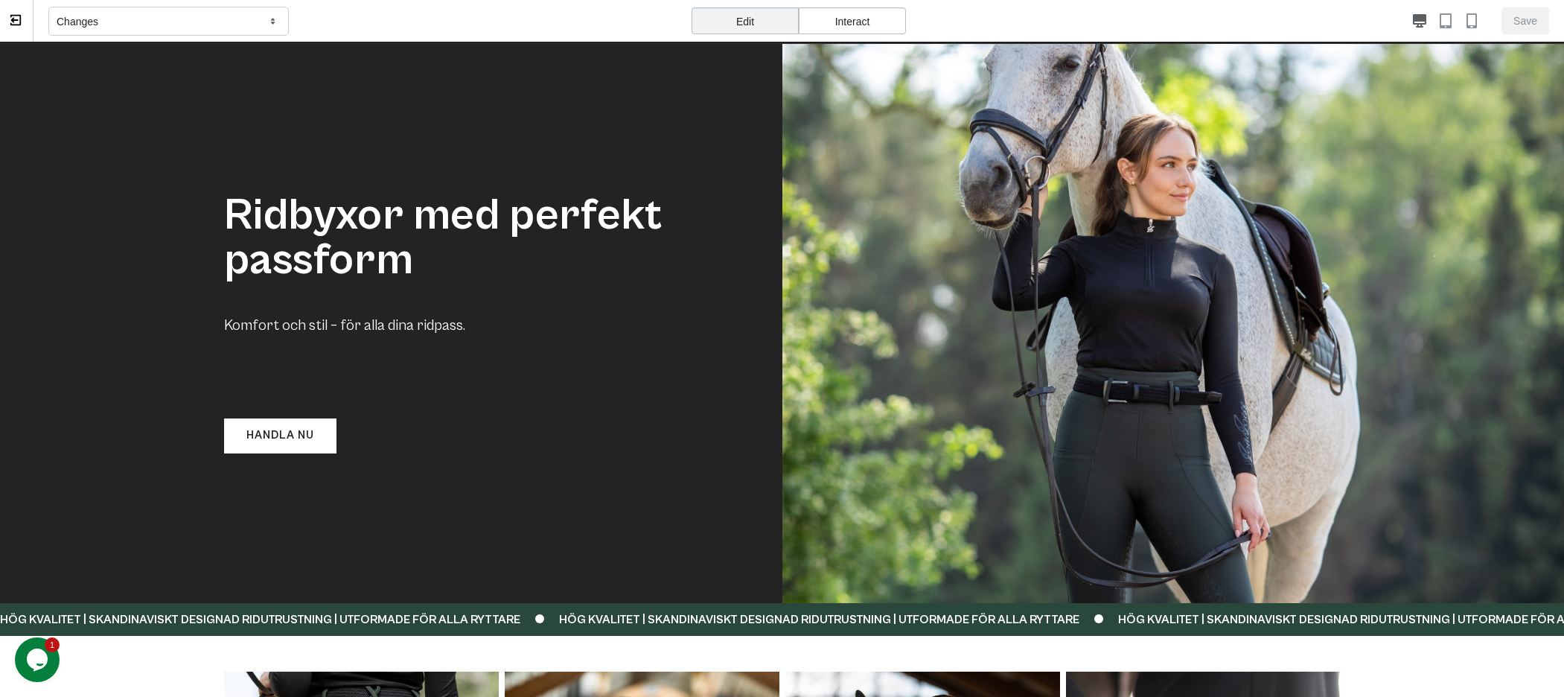
click at [1409, 31] on div "Save" at bounding box center [1249, 20] width 600 height 27
click at [1409, 19] on icon "button" at bounding box center [1445, 20] width 15 height 15
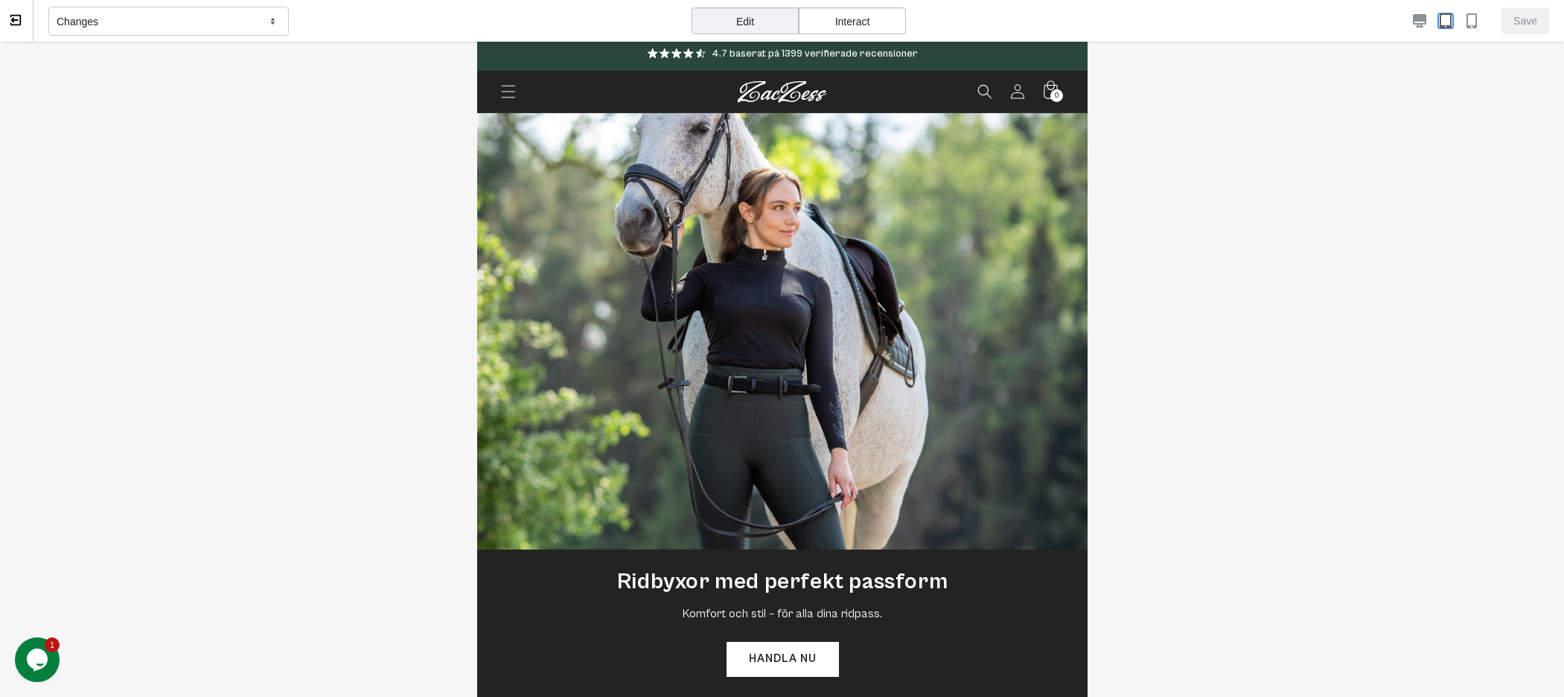
scroll to position [0, 0]
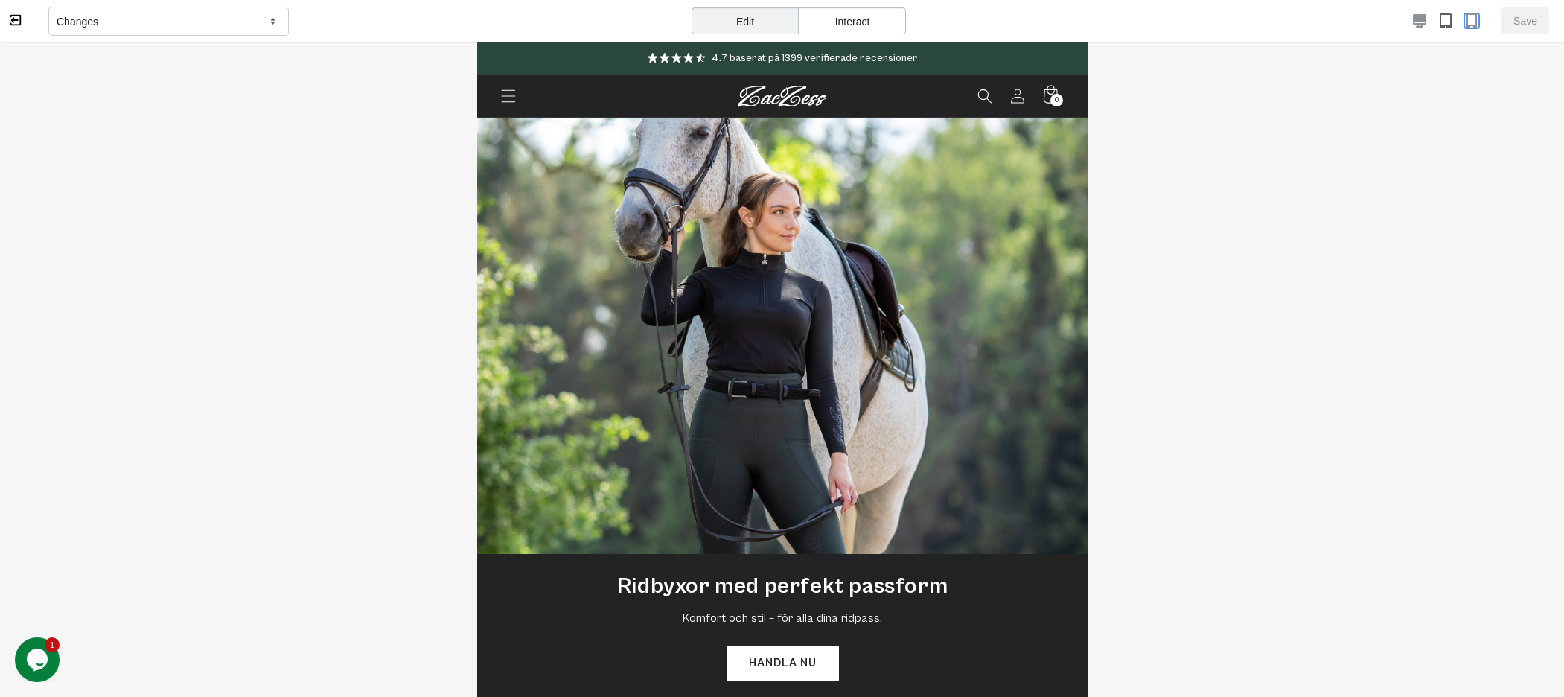
click at [1409, 22] on icon "button" at bounding box center [1471, 20] width 15 height 15
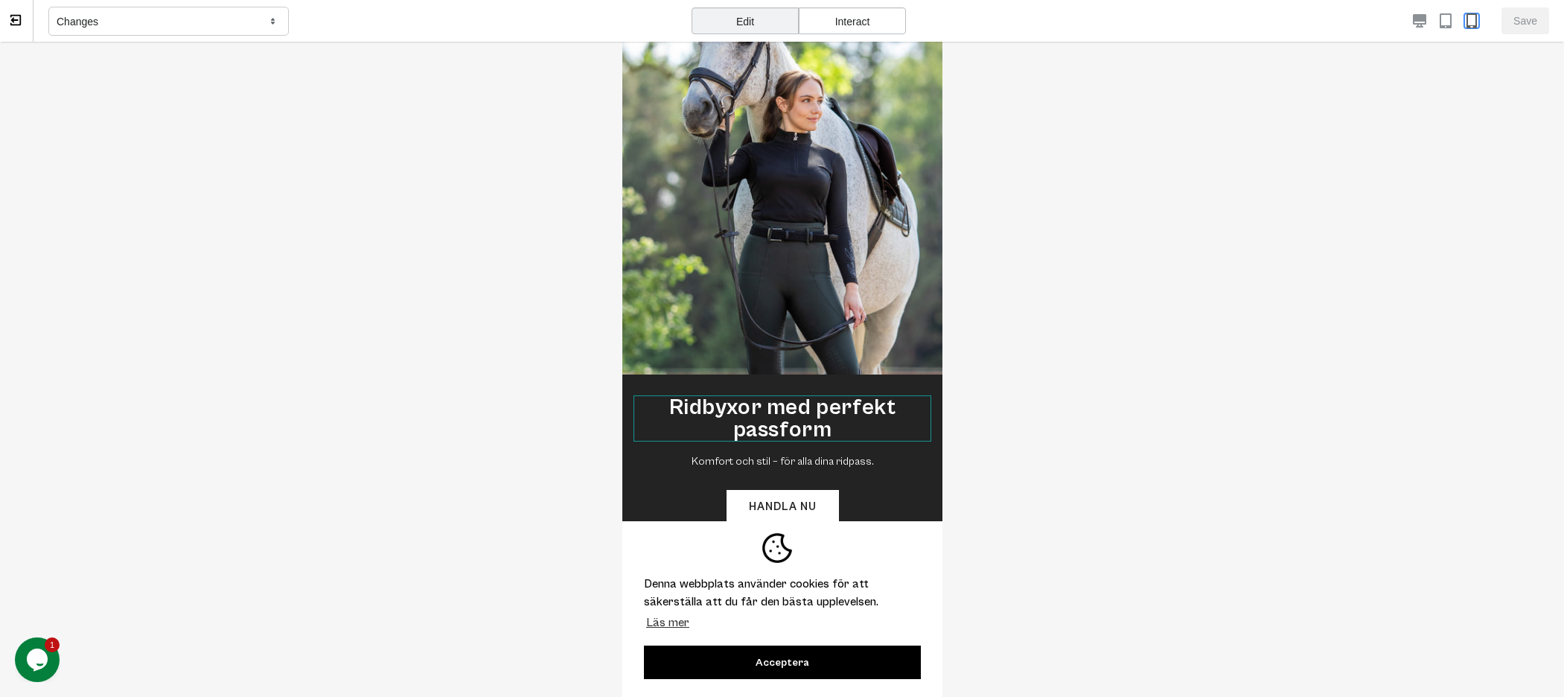
scroll to position [165, 0]
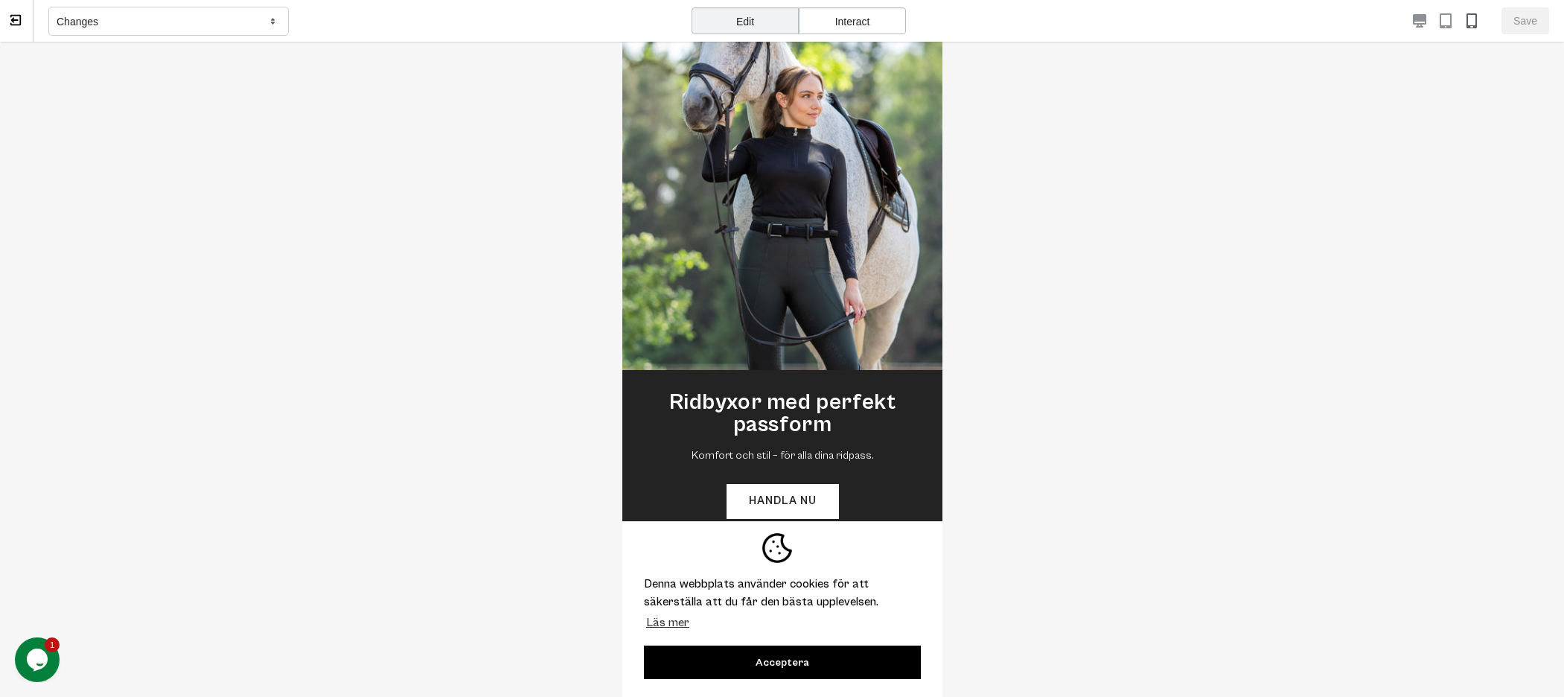
click at [794, 654] on button "Acceptera" at bounding box center [781, 662] width 277 height 34
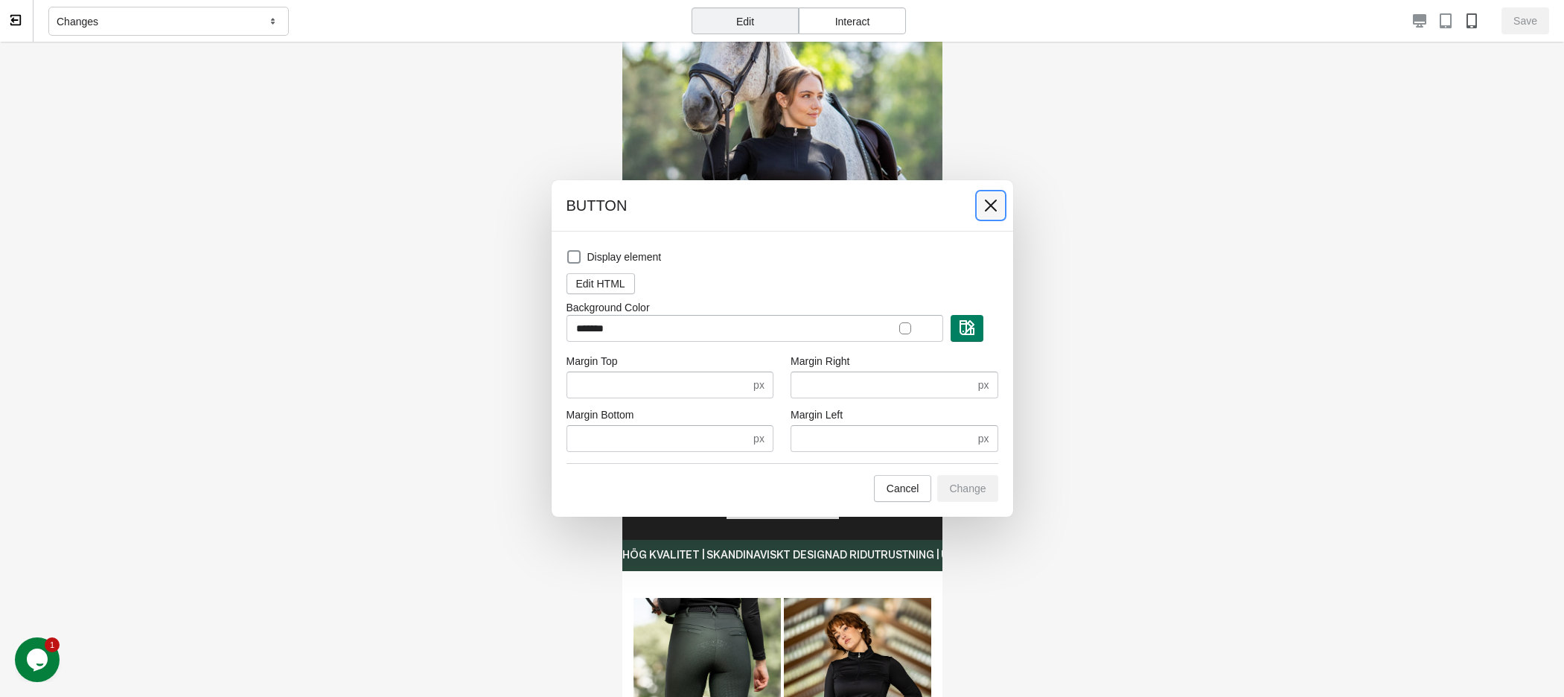
click at [986, 203] on icon at bounding box center [990, 205] width 15 height 15
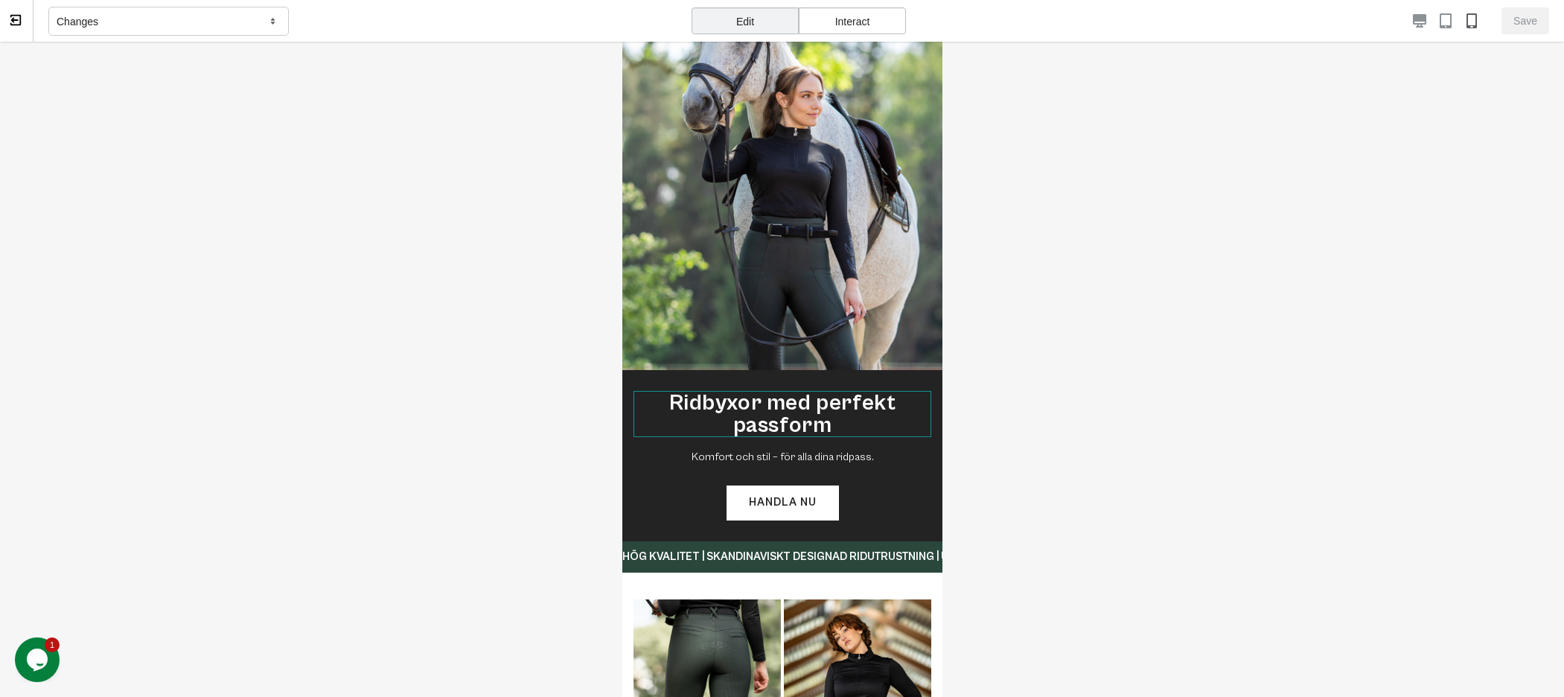
click at [820, 398] on h1 "Ridbyxor med perfekt passform" at bounding box center [782, 414] width 298 height 46
click at [783, 398] on h1 "Ridbyxor med perfekt passform" at bounding box center [782, 413] width 298 height 45
click at [803, 447] on p "Komfort och stil – för alla dina ridpass." at bounding box center [782, 456] width 298 height 19
click at [808, 487] on link "Handla nu" at bounding box center [782, 501] width 114 height 35
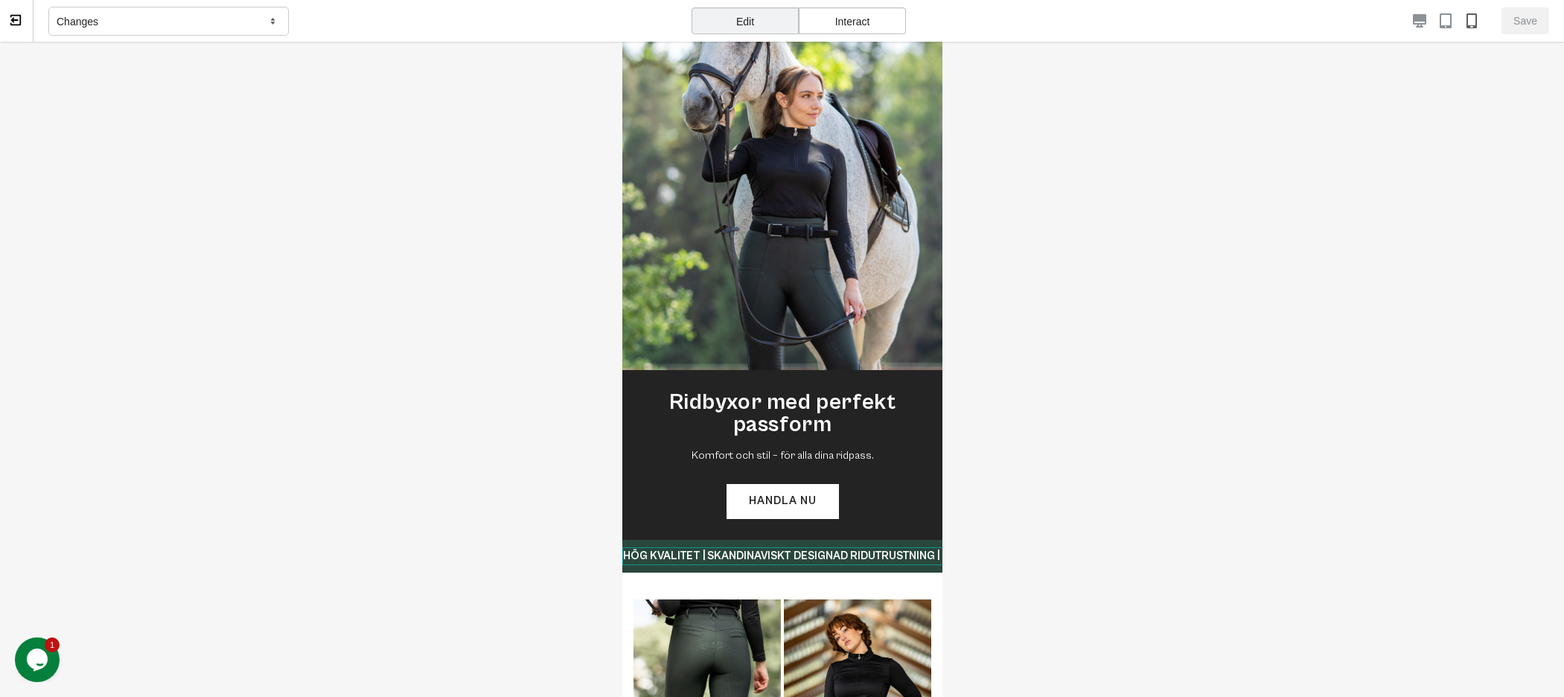
click at [788, 493] on link "Handla nu" at bounding box center [782, 501] width 114 height 35
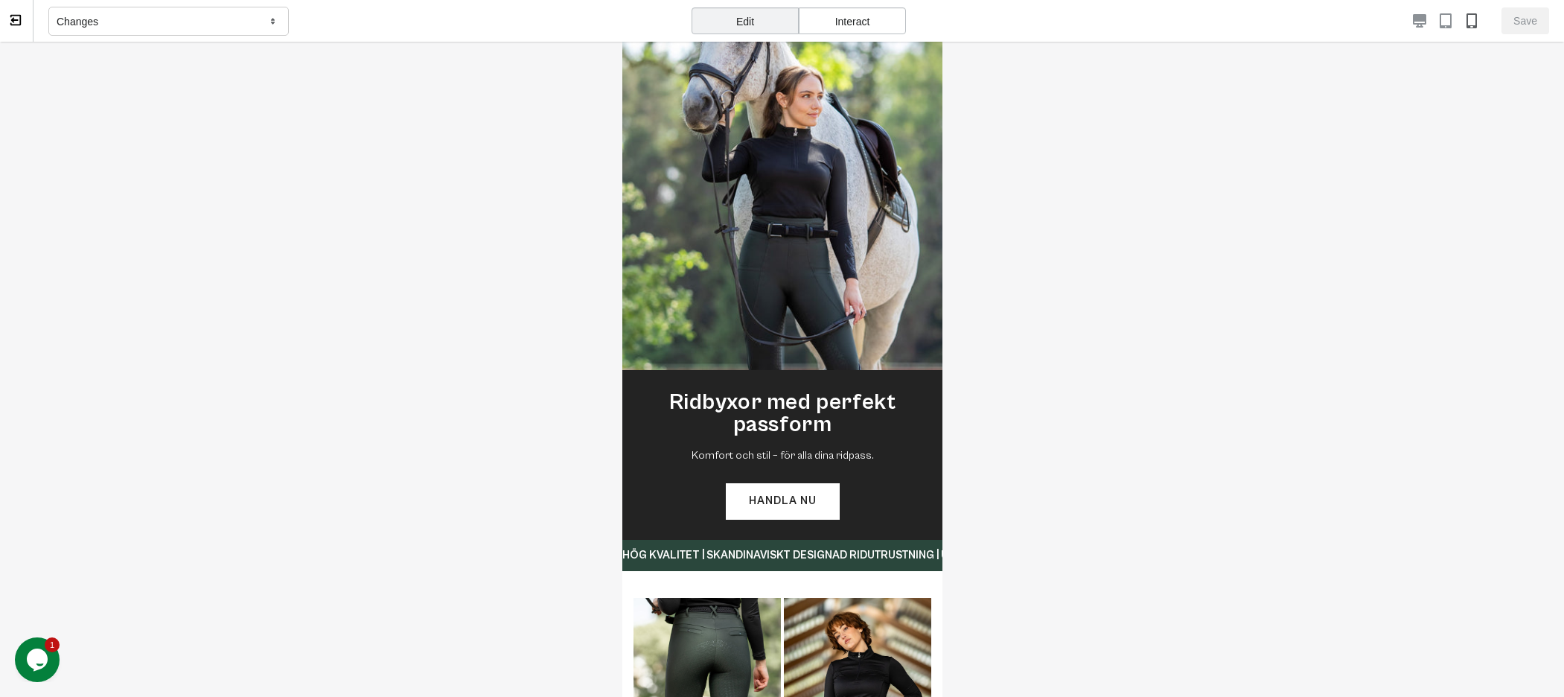
click at [799, 484] on link "Handla nu" at bounding box center [782, 501] width 112 height 35
click at [716, 421] on div "Ridbyxor med perfekt passform Komfort och stil – för alla dina ridpass. Handla …" at bounding box center [782, 455] width 298 height 171
click at [759, 486] on link "Handla nu" at bounding box center [782, 501] width 114 height 35
click at [759, 486] on link "Handla nu" at bounding box center [782, 501] width 112 height 35
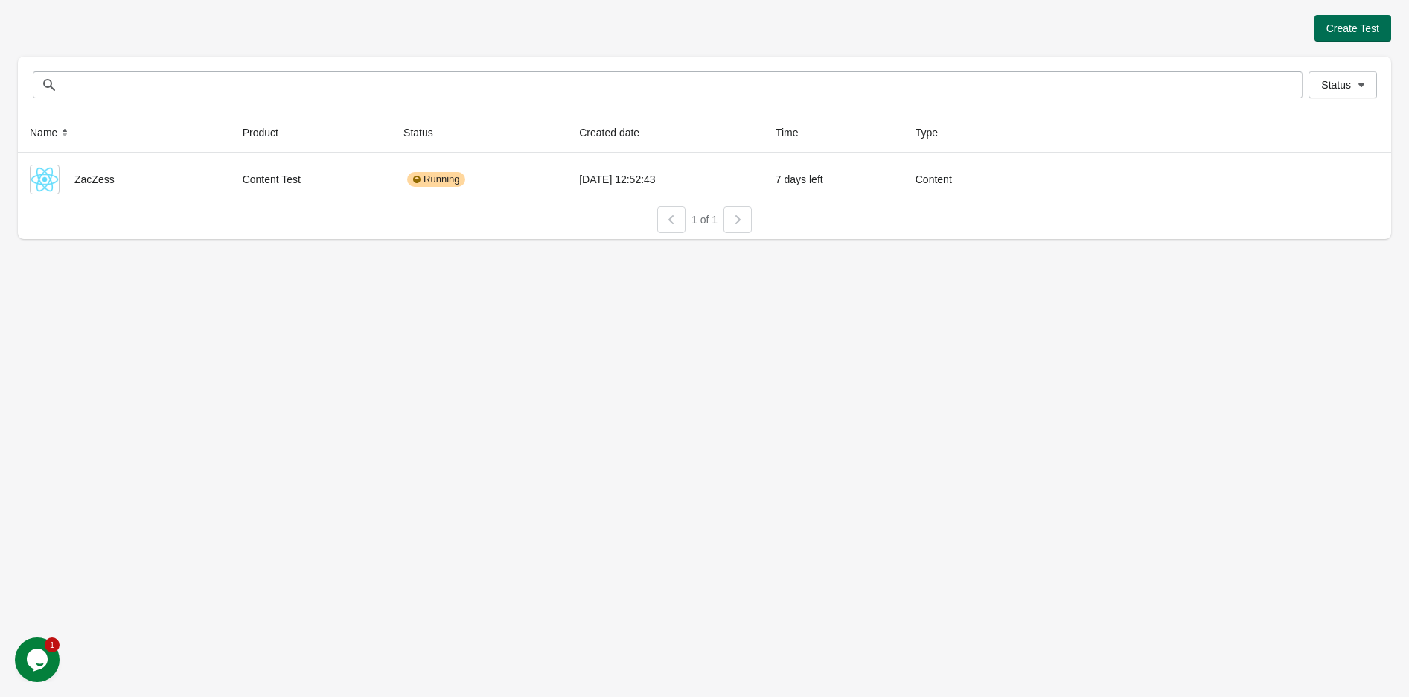
click at [1319, 34] on button "Create Test" at bounding box center [1353, 28] width 77 height 27
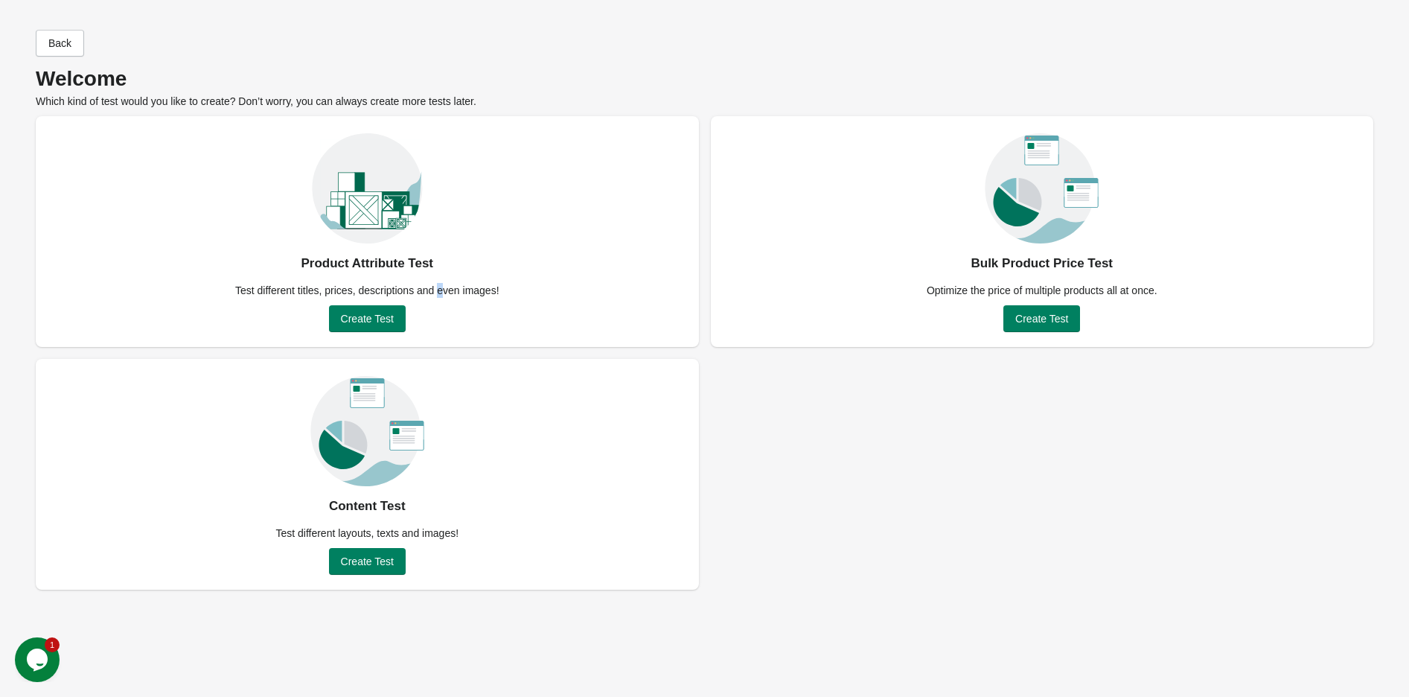
drag, startPoint x: 440, startPoint y: 278, endPoint x: 425, endPoint y: 286, distance: 17.0
click at [439, 278] on div "Product Attribute Test Test different titles, prices, descriptions and even ima…" at bounding box center [367, 231] width 663 height 231
click at [369, 316] on span "Create Test" at bounding box center [367, 319] width 53 height 12
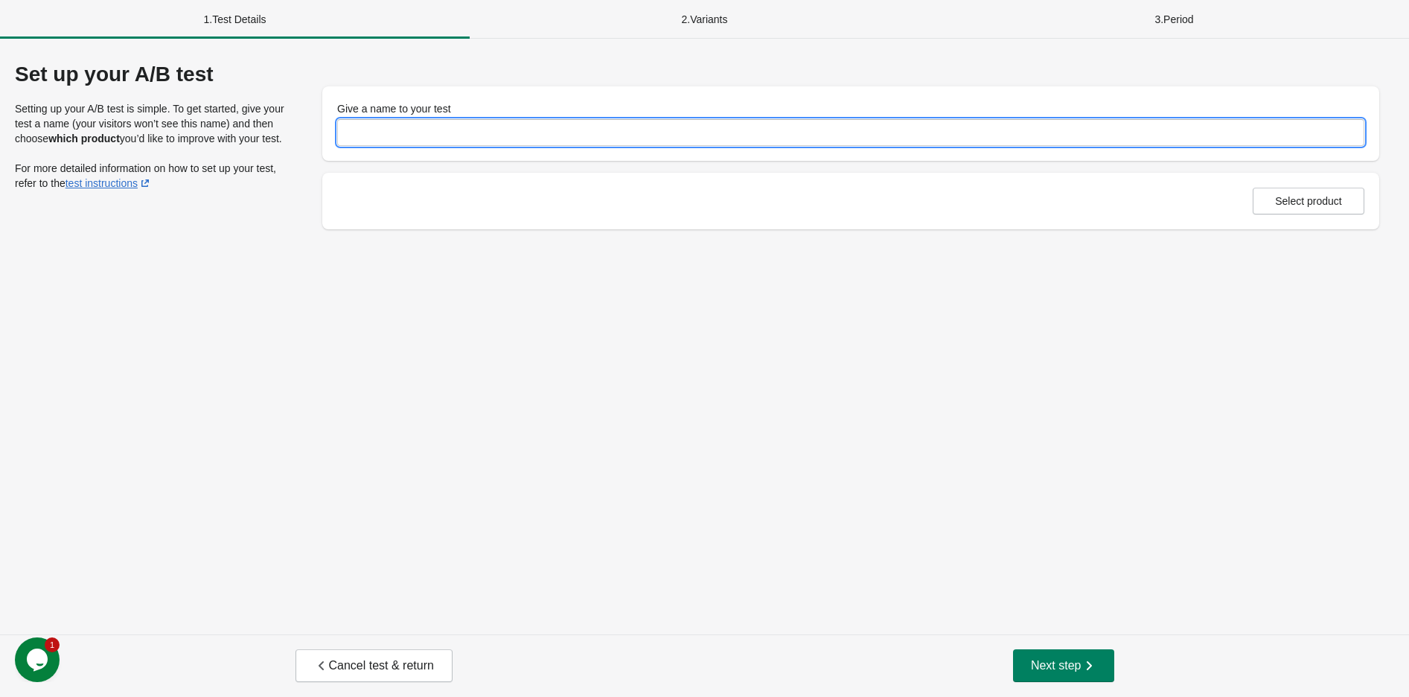
click at [497, 122] on input "Give a name to your test" at bounding box center [850, 132] width 1027 height 27
type input "**********"
click at [1323, 205] on span "Select product" at bounding box center [1308, 201] width 67 height 12
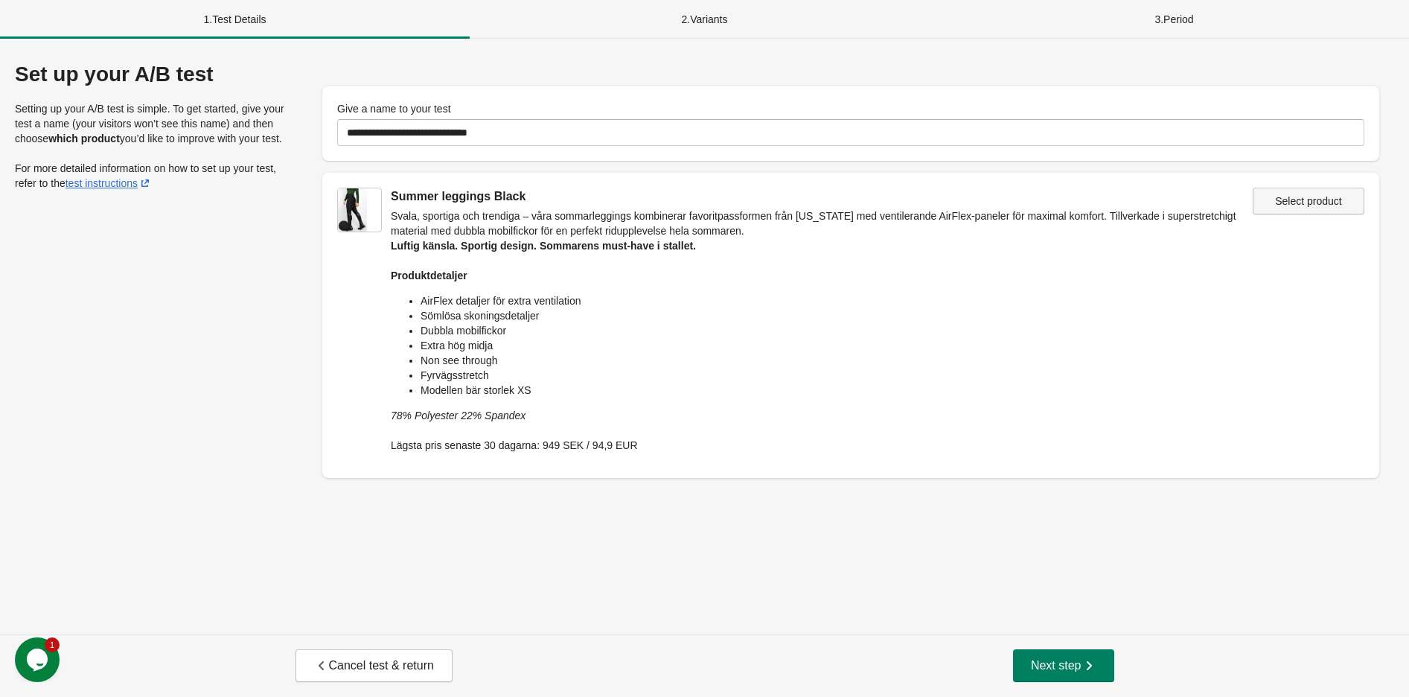
click at [1330, 195] on span "Select product" at bounding box center [1308, 201] width 67 height 12
click at [1080, 666] on span "Next step" at bounding box center [1064, 665] width 66 height 15
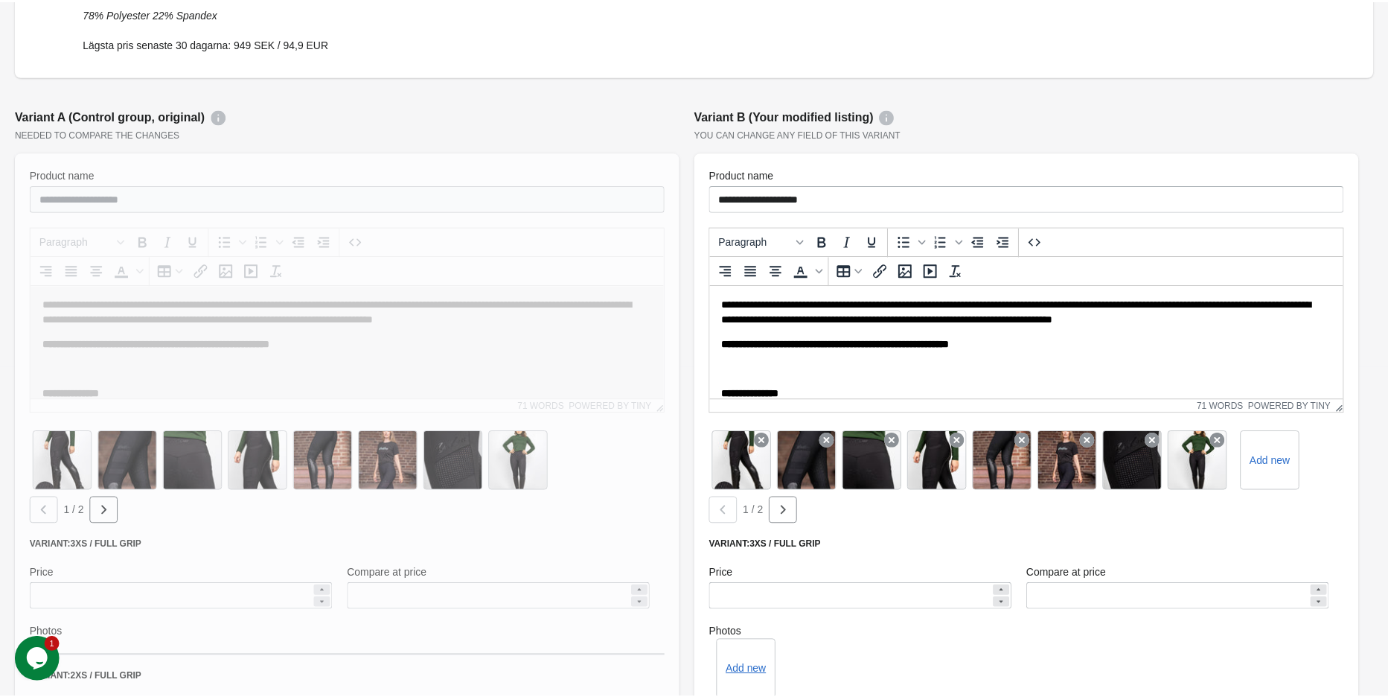
scroll to position [345, 0]
